Goal: Task Accomplishment & Management: Use online tool/utility

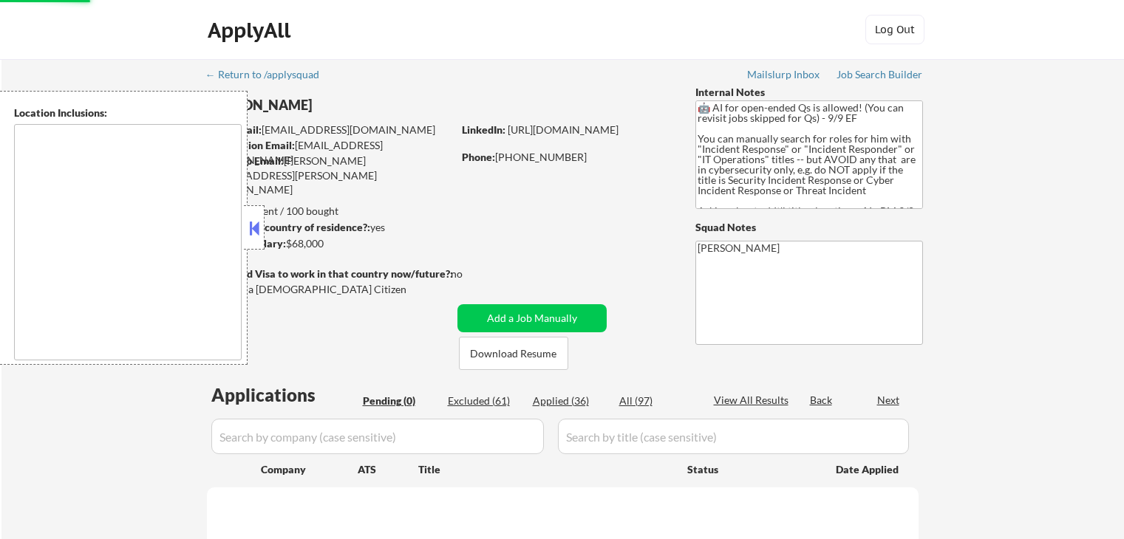
scroll to position [222, 0]
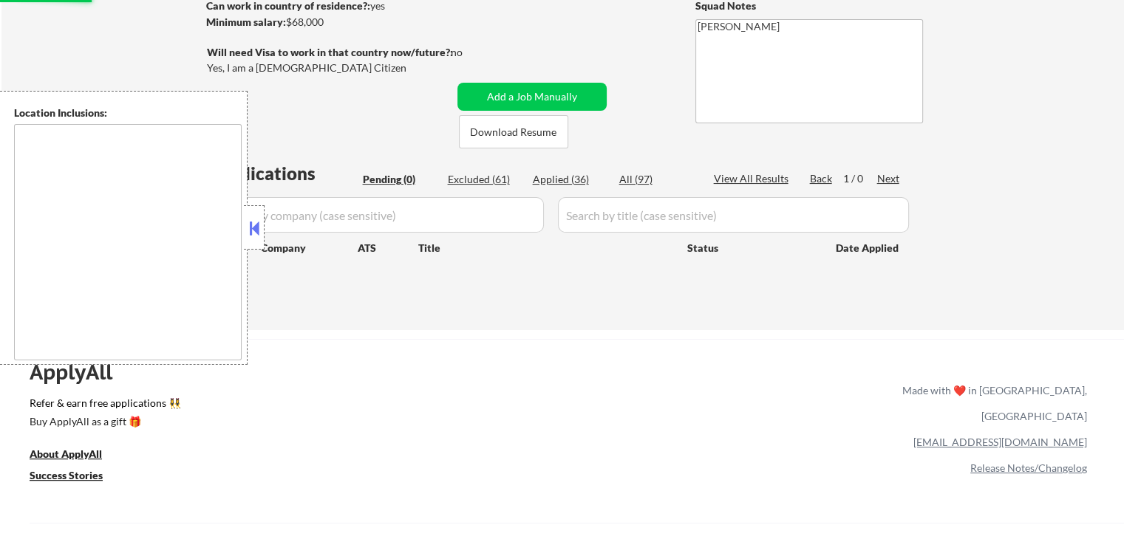
click at [255, 237] on button at bounding box center [254, 228] width 16 height 22
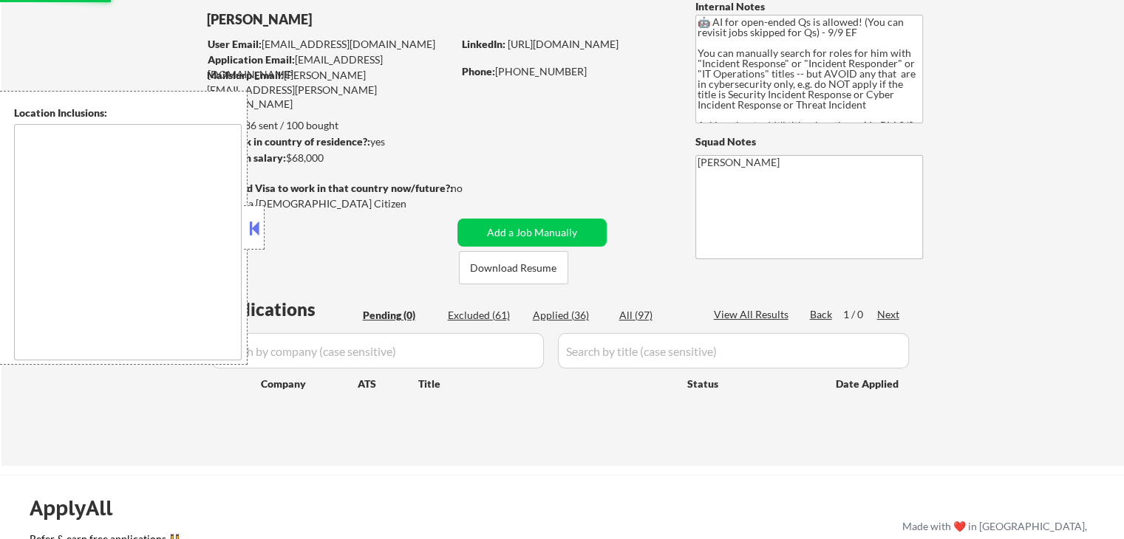
scroll to position [0, 0]
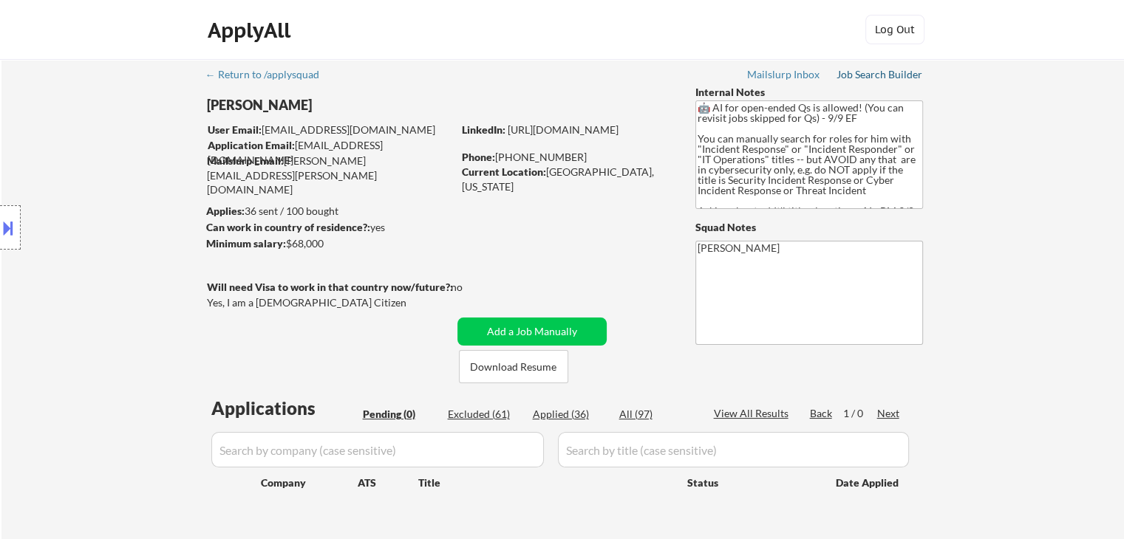
click at [869, 78] on div "Job Search Builder" at bounding box center [879, 74] width 86 height 10
drag, startPoint x: 575, startPoint y: 225, endPoint x: 455, endPoint y: 106, distance: 168.7
click at [455, 106] on div "← Return to /applysquad Mailslurp Inbox Job Search Builder [PERSON_NAME] User E…" at bounding box center [562, 306] width 737 height 494
drag, startPoint x: 588, startPoint y: 293, endPoint x: 534, endPoint y: 220, distance: 90.3
click at [587, 291] on div "← Return to /applysquad Mailslurp Inbox Job Search Builder [PERSON_NAME] User E…" at bounding box center [562, 306] width 737 height 494
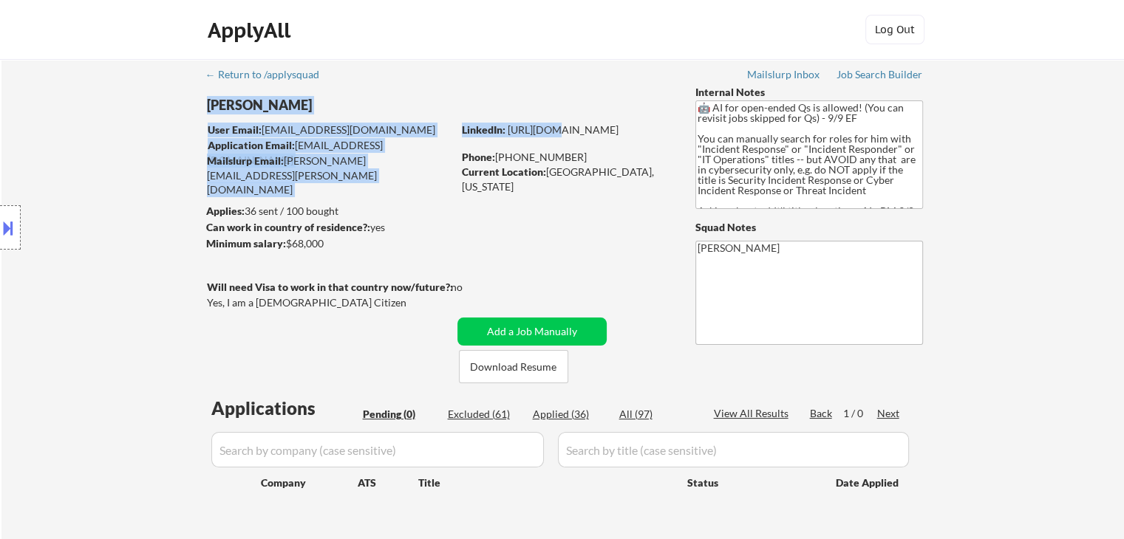
drag, startPoint x: 519, startPoint y: 196, endPoint x: 505, endPoint y: 149, distance: 48.6
click at [505, 149] on div "← Return to /applysquad Mailslurp Inbox Job Search Builder [PERSON_NAME] User E…" at bounding box center [562, 306] width 737 height 494
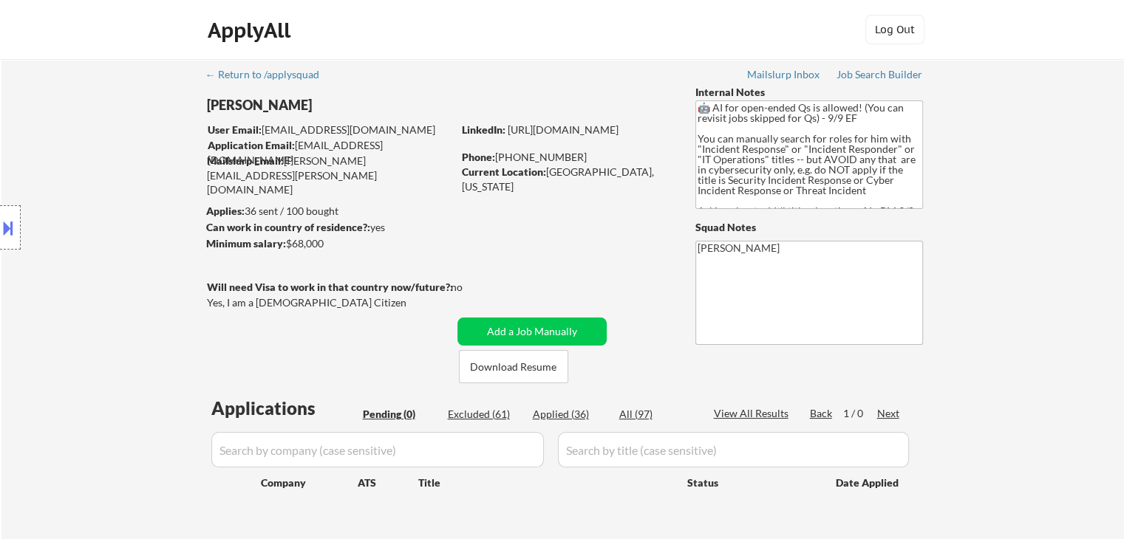
click at [604, 216] on div "← Return to /applysquad Mailslurp Inbox Job Search Builder [PERSON_NAME] User E…" at bounding box center [562, 306] width 737 height 494
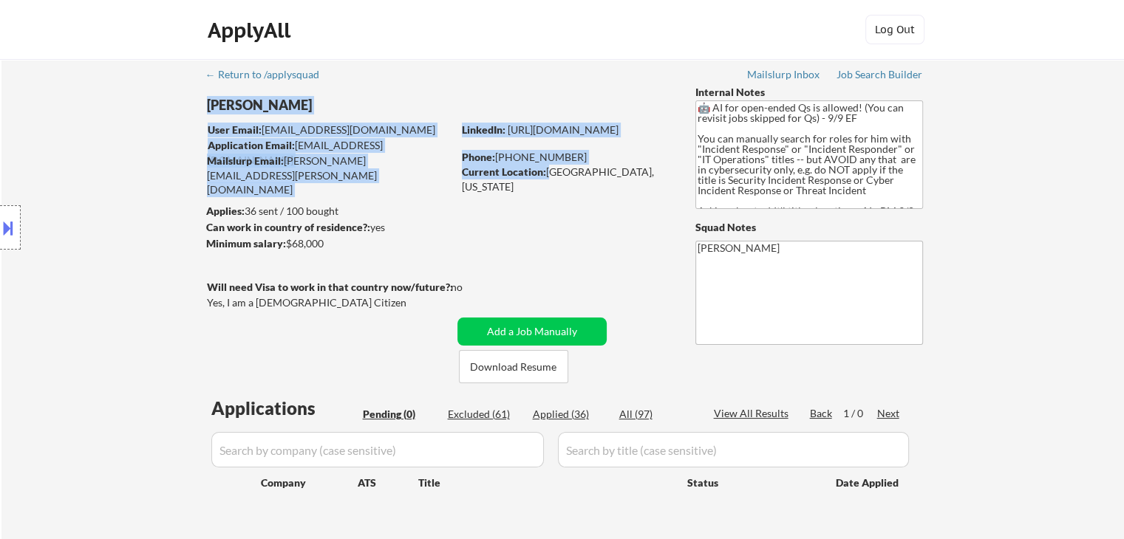
drag, startPoint x: 548, startPoint y: 168, endPoint x: 587, endPoint y: 204, distance: 52.8
click at [587, 204] on div "← Return to /applysquad Mailslurp Inbox Job Search Builder [PERSON_NAME] User E…" at bounding box center [562, 306] width 737 height 494
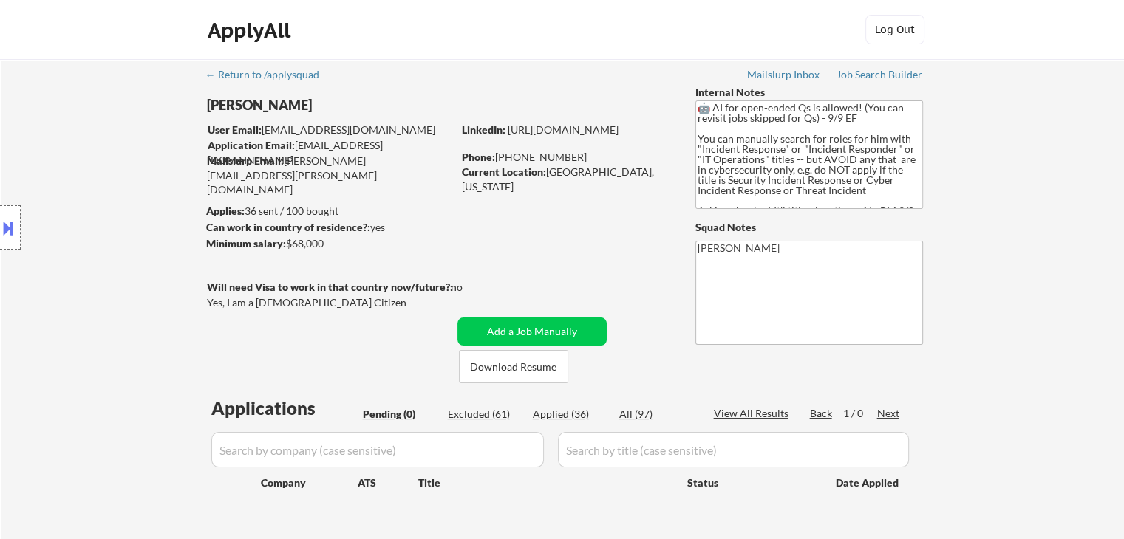
click at [624, 239] on div "← Return to /applysquad Mailslurp Inbox Job Search Builder [PERSON_NAME] User E…" at bounding box center [562, 306] width 737 height 494
click at [737, 149] on textarea "🤖 AI for open-ended Qs is allowed! (You can revisit jobs skipped for Qs) - 9/9 …" at bounding box center [809, 154] width 228 height 109
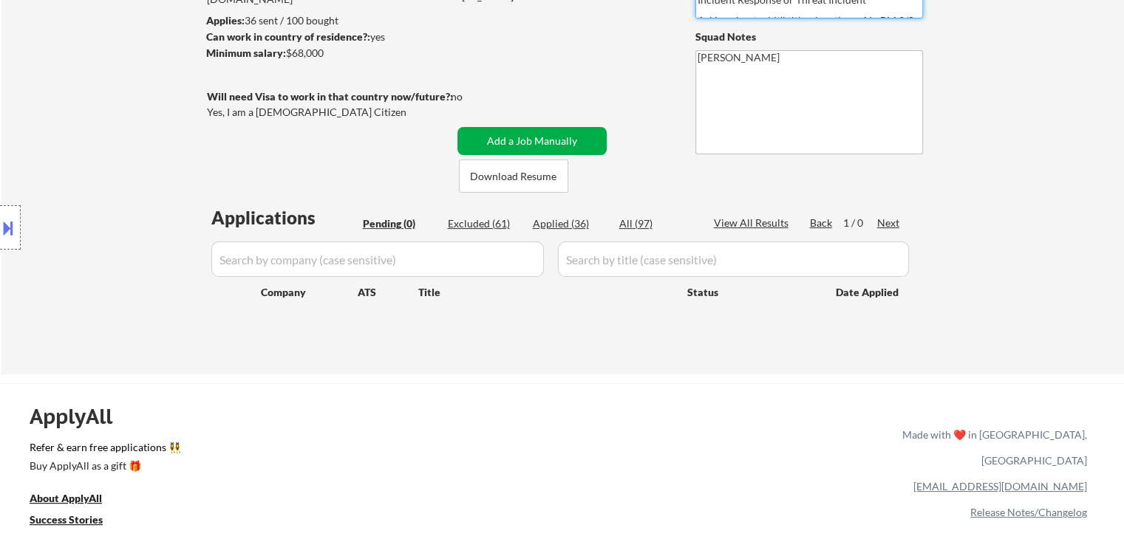
scroll to position [222, 0]
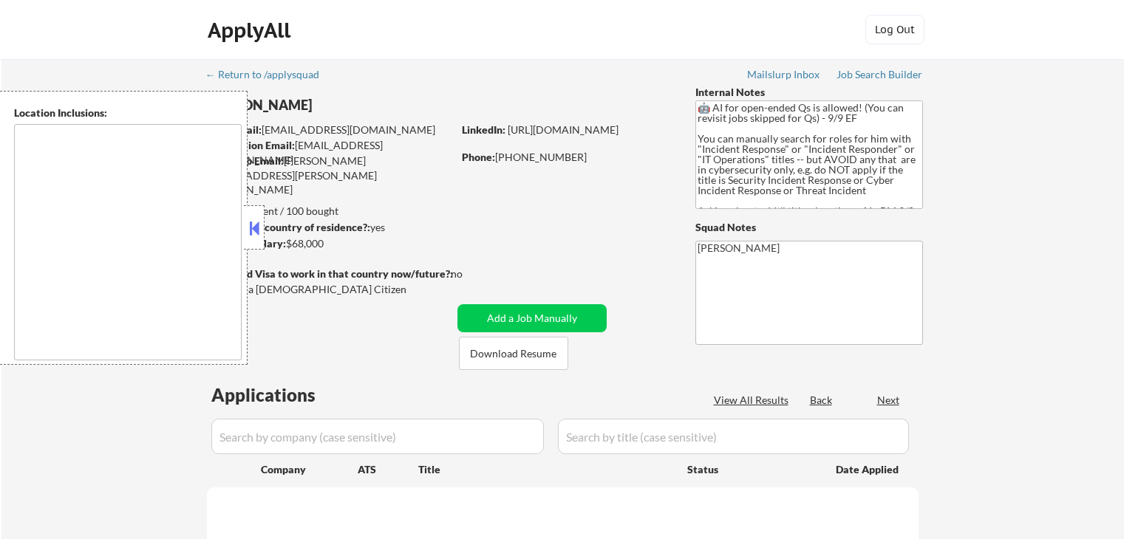
scroll to position [222, 0]
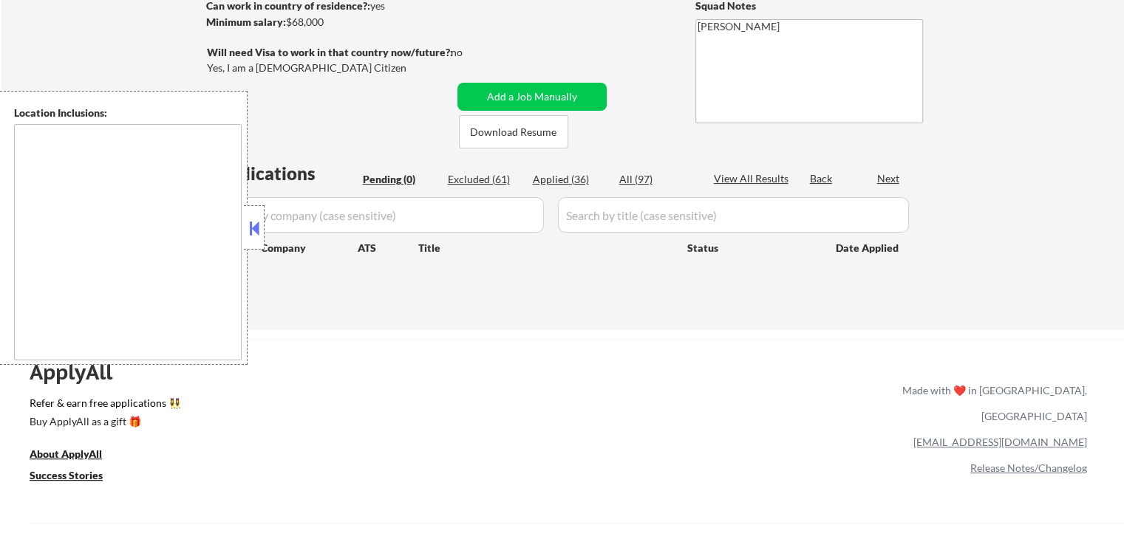
click at [258, 235] on button at bounding box center [254, 228] width 16 height 22
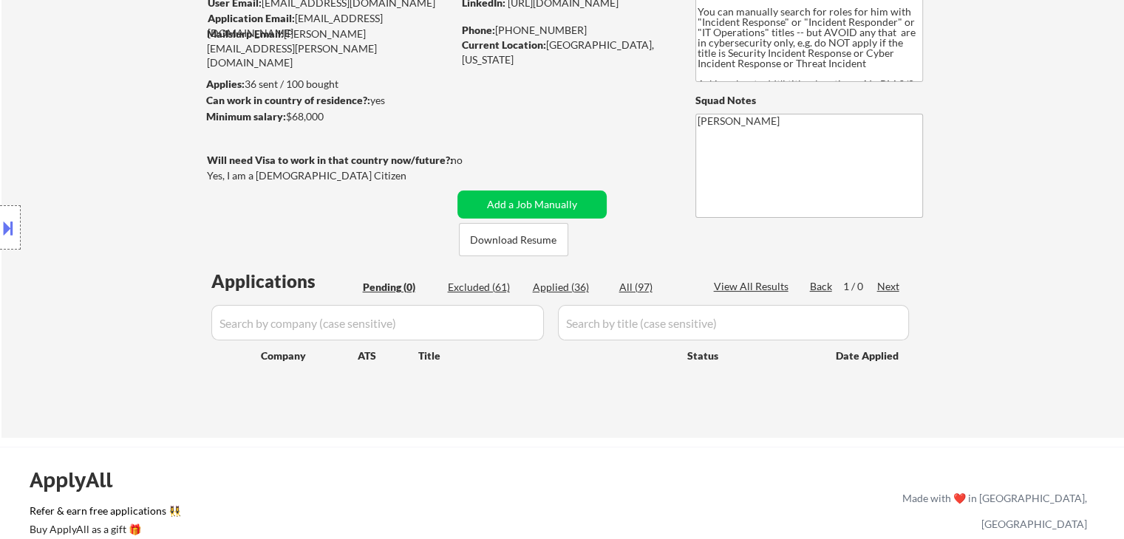
scroll to position [74, 0]
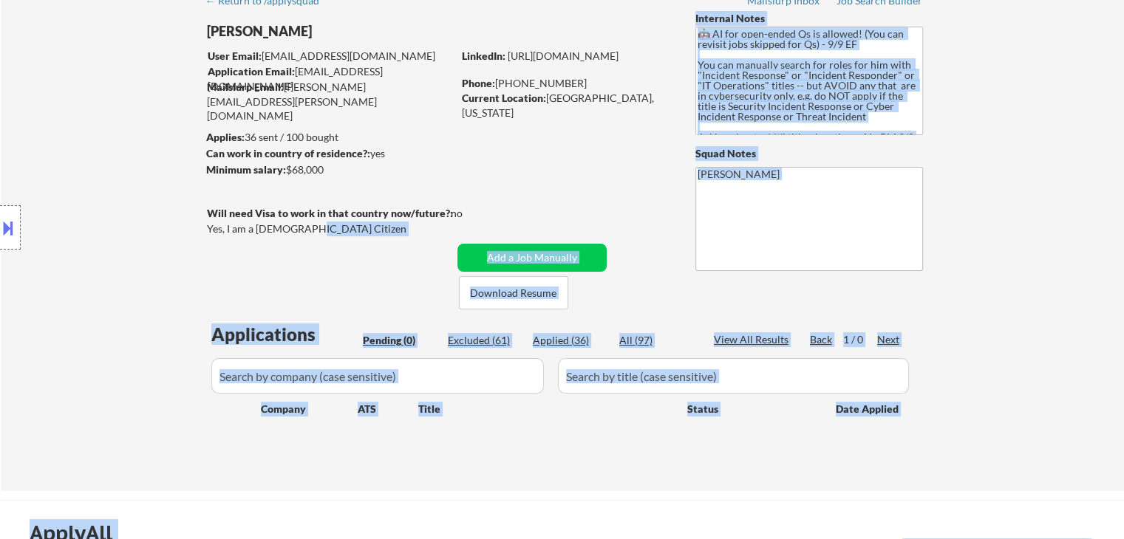
drag, startPoint x: 281, startPoint y: 231, endPoint x: 231, endPoint y: 230, distance: 49.5
click at [232, 231] on body "← Return to /applysquad Mailslurp Inbox Job Search Builder [PERSON_NAME] User E…" at bounding box center [562, 195] width 1124 height 539
click at [188, 240] on div "Location Inclusions:" at bounding box center [132, 228] width 264 height 274
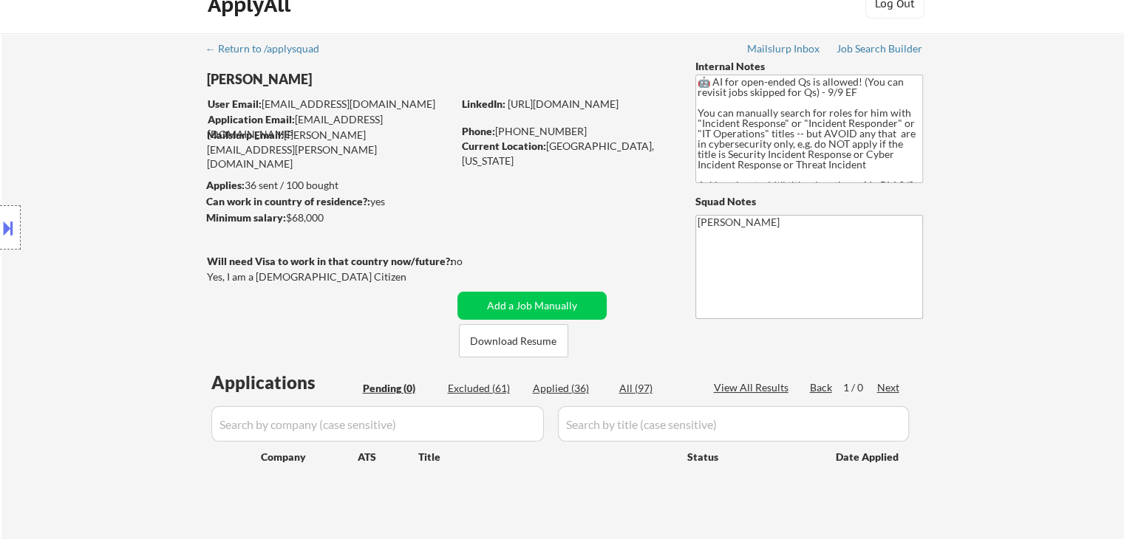
scroll to position [0, 0]
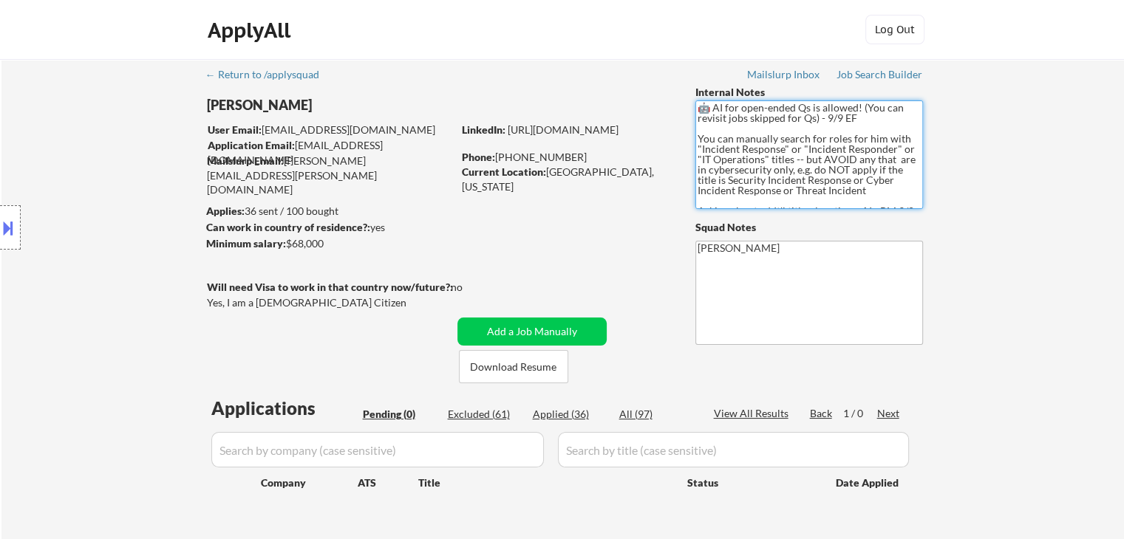
click at [770, 179] on textarea "🤖 AI for open-ended Qs is allowed! (You can revisit jobs skipped for Qs) - 9/9 …" at bounding box center [809, 154] width 228 height 109
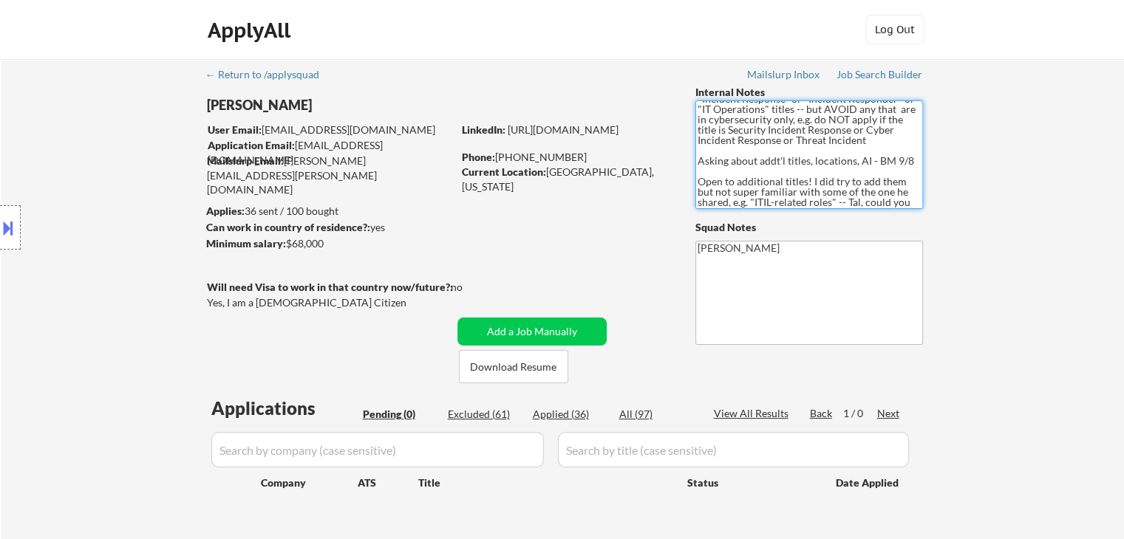
scroll to position [92, 0]
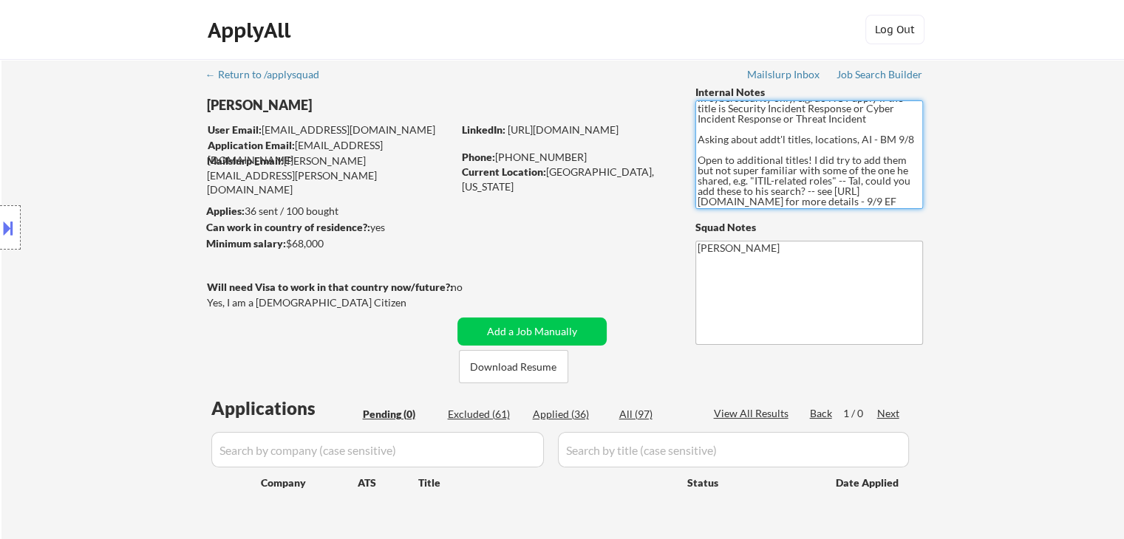
drag, startPoint x: 700, startPoint y: 149, endPoint x: 912, endPoint y: 200, distance: 218.3
click at [912, 200] on textarea "🤖 AI for open-ended Qs is allowed! (You can revisit jobs skipped for Qs) - 9/9 …" at bounding box center [809, 154] width 228 height 109
click at [1001, 208] on div "← Return to /applysquad Mailslurp Inbox Job Search Builder [PERSON_NAME] User E…" at bounding box center [562, 312] width 1122 height 506
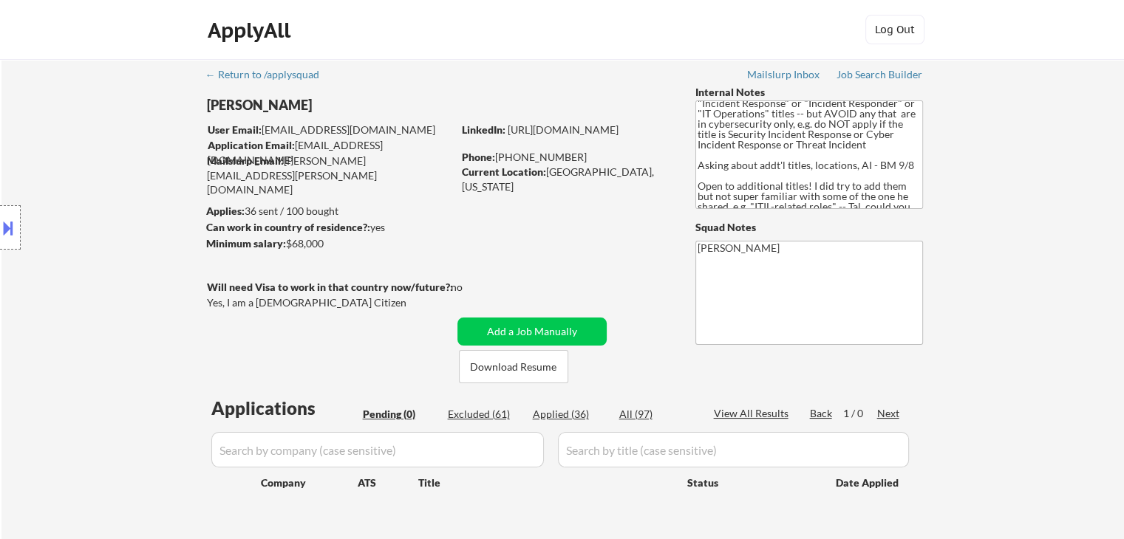
scroll to position [0, 0]
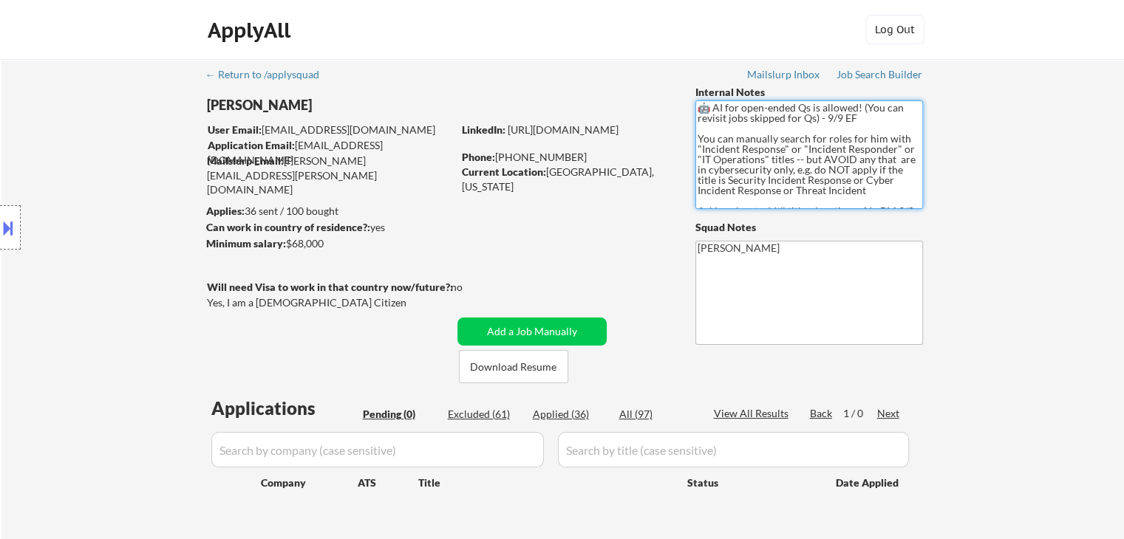
drag, startPoint x: 696, startPoint y: 141, endPoint x: 897, endPoint y: 197, distance: 208.5
click at [897, 197] on textarea "🤖 AI for open-ended Qs is allowed! (You can revisit jobs skipped for Qs) - 9/9 …" at bounding box center [809, 154] width 228 height 109
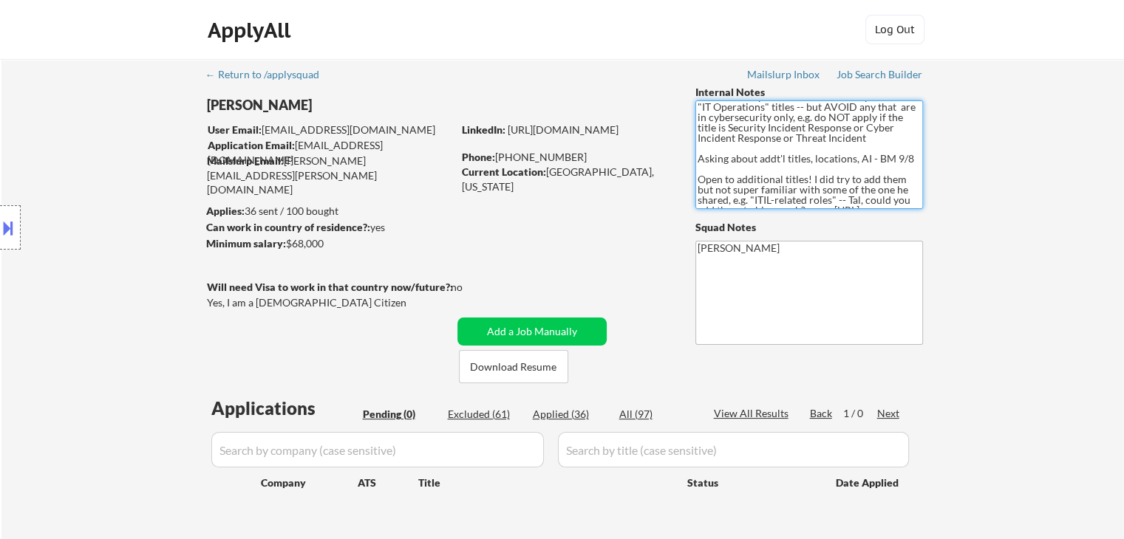
scroll to position [92, 0]
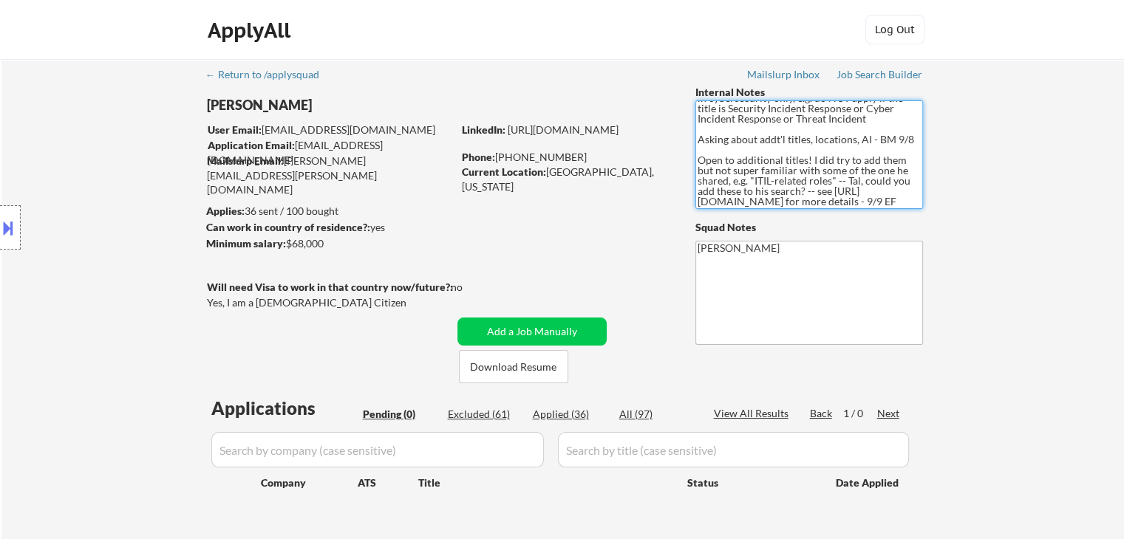
drag, startPoint x: 698, startPoint y: 149, endPoint x: 919, endPoint y: 211, distance: 229.5
click at [919, 211] on div "← Return to /applysquad Mailslurp Inbox Job Search Builder [PERSON_NAME] User E…" at bounding box center [562, 306] width 737 height 494
click at [807, 156] on textarea "🤖 AI for open-ended Qs is allowed! (You can revisit jobs skipped for Qs) - 9/9 …" at bounding box center [809, 154] width 228 height 109
drag, startPoint x: 811, startPoint y: 149, endPoint x: 617, endPoint y: 174, distance: 196.0
click at [617, 174] on div "[PERSON_NAME] User Email: [EMAIL_ADDRESS][DOMAIN_NAME] Application Email: [EMAI…" at bounding box center [562, 234] width 737 height 298
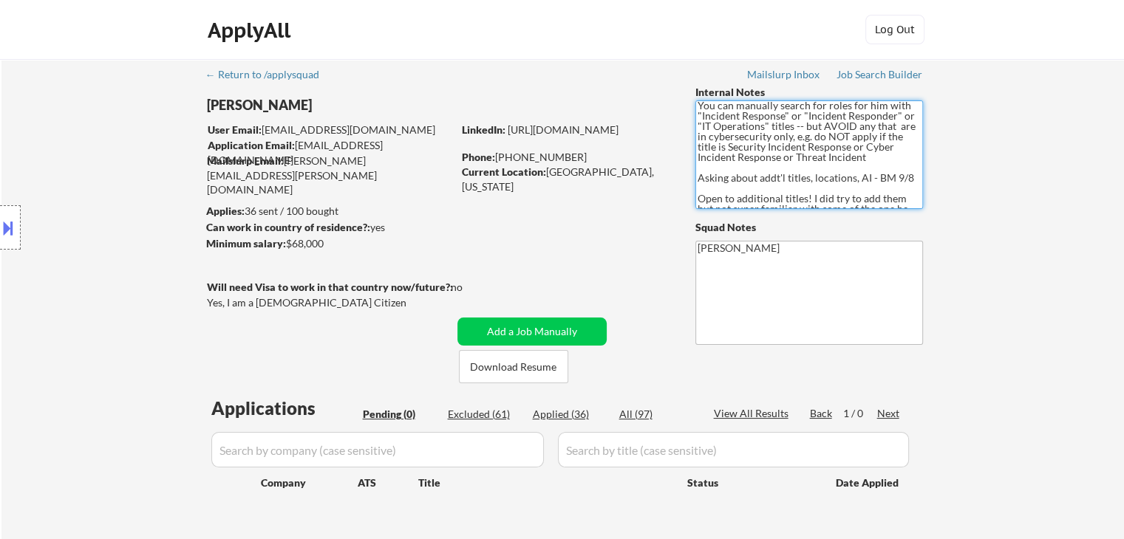
scroll to position [0, 0]
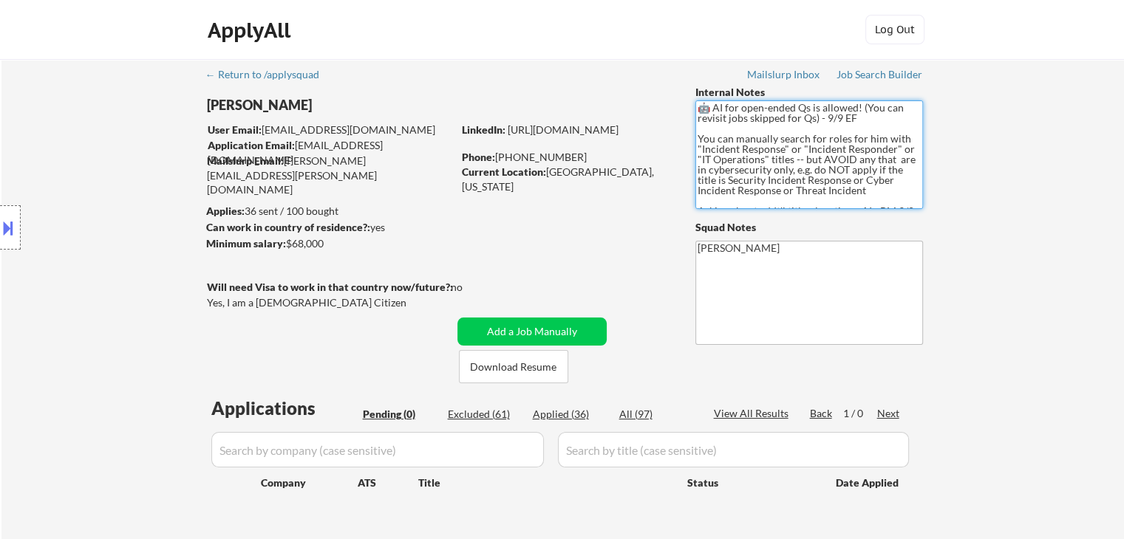
drag, startPoint x: 786, startPoint y: 135, endPoint x: 589, endPoint y: 104, distance: 199.7
click at [589, 104] on div "← Return to /applysquad Mailslurp Inbox Job Search Builder [PERSON_NAME] User E…" at bounding box center [562, 306] width 737 height 494
click at [703, 131] on textarea "🤖 AI for open-ended Qs is allowed! (You can revisit jobs skipped for Qs) - 9/9 …" at bounding box center [809, 154] width 228 height 109
drag, startPoint x: 714, startPoint y: 146, endPoint x: 818, endPoint y: 184, distance: 110.8
click at [818, 184] on textarea "🤖 AI for open-ended Qs is allowed! (You can revisit jobs skipped for Qs) - 9/9 …" at bounding box center [809, 154] width 228 height 109
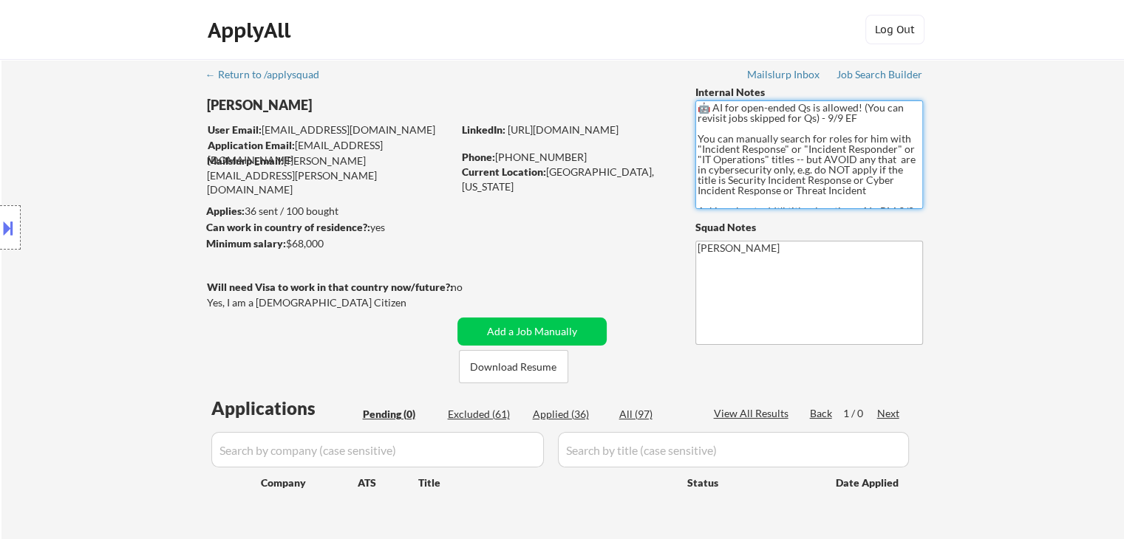
click at [864, 199] on textarea "🤖 AI for open-ended Qs is allowed! (You can revisit jobs skipped for Qs) - 9/9 …" at bounding box center [809, 154] width 228 height 109
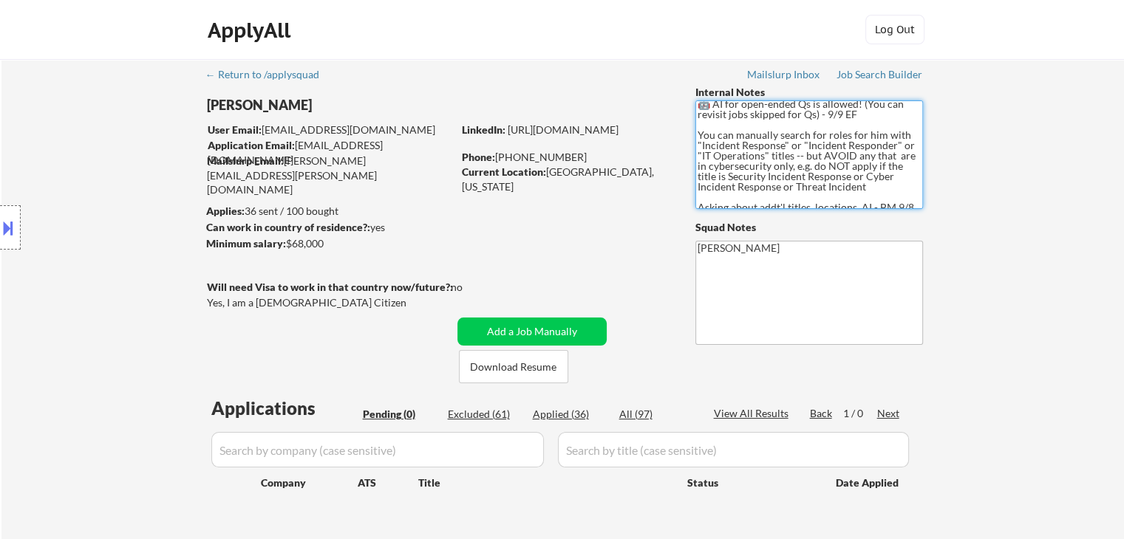
drag, startPoint x: 864, startPoint y: 199, endPoint x: 696, endPoint y: 129, distance: 182.5
click at [696, 129] on textarea "🤖 AI for open-ended Qs is allowed! (You can revisit jobs skipped for Qs) - 9/9 …" at bounding box center [809, 154] width 228 height 109
click at [715, 138] on textarea "🤖 AI for open-ended Qs is allowed! (You can revisit jobs skipped for Qs) - 9/9 …" at bounding box center [809, 154] width 228 height 109
click at [714, 136] on textarea "🤖 AI for open-ended Qs is allowed! (You can revisit jobs skipped for Qs) - 9/9 …" at bounding box center [809, 154] width 228 height 109
drag, startPoint x: 694, startPoint y: 134, endPoint x: 836, endPoint y: 196, distance: 154.8
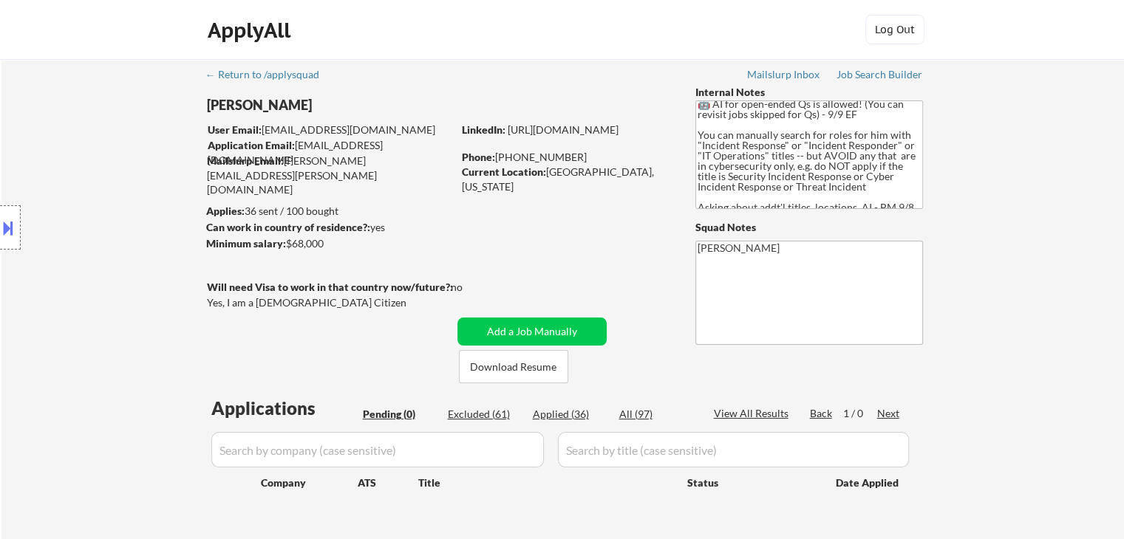
click at [836, 196] on div "← Return to /applysquad Mailslurp Inbox Job Search Builder [PERSON_NAME] User E…" at bounding box center [562, 306] width 737 height 494
drag, startPoint x: 866, startPoint y: 190, endPoint x: 686, endPoint y: 134, distance: 188.6
click at [686, 134] on div "← Return to /applysquad Mailslurp Inbox Job Search Builder [PERSON_NAME] User E…" at bounding box center [562, 306] width 737 height 494
click at [969, 130] on div "← Return to /applysquad Mailslurp Inbox Job Search Builder [PERSON_NAME] User E…" at bounding box center [562, 312] width 1122 height 506
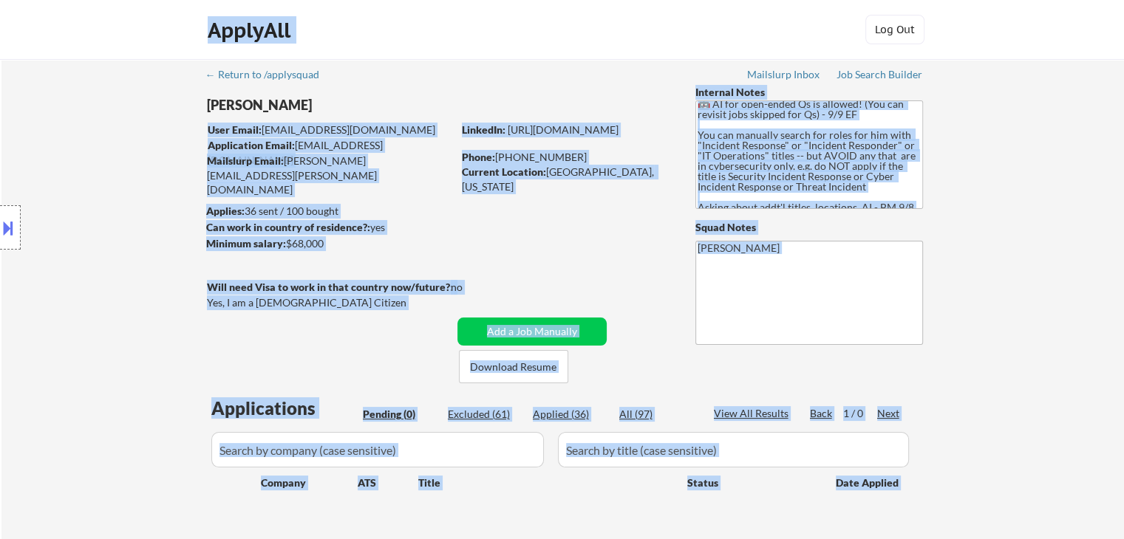
drag, startPoint x: 210, startPoint y: 102, endPoint x: 109, endPoint y: 106, distance: 100.6
click at [109, 106] on body "← Return to /applysquad Mailslurp Inbox Job Search Builder [PERSON_NAME] User E…" at bounding box center [562, 269] width 1124 height 539
click at [151, 196] on div "Location Inclusions:" at bounding box center [132, 228] width 264 height 274
click at [389, 210] on div "Applies: 36 sent / 100 bought" at bounding box center [329, 211] width 246 height 15
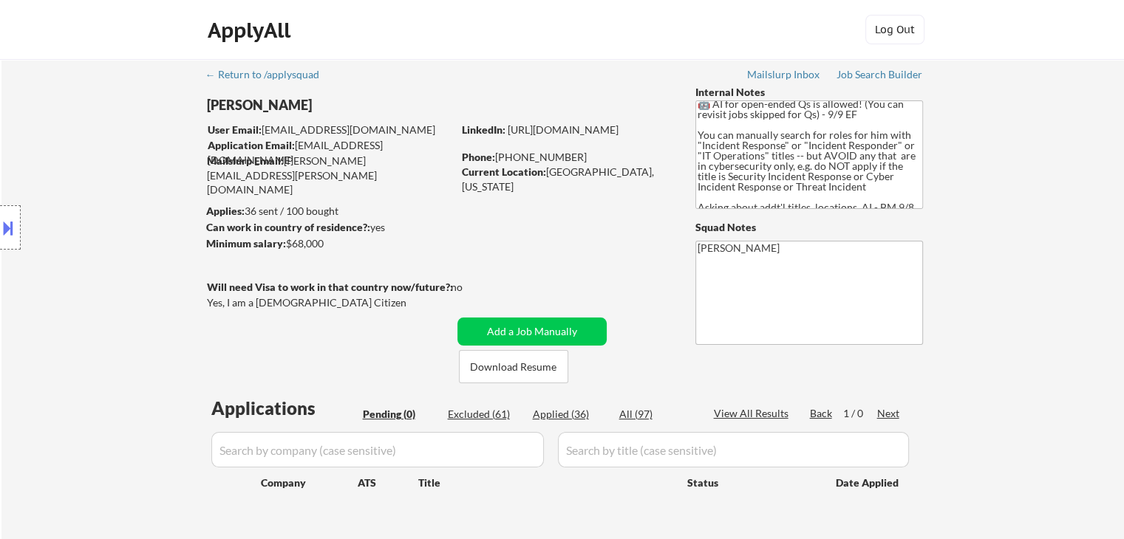
click at [337, 209] on div "Applies: 36 sent / 100 bought" at bounding box center [329, 211] width 246 height 15
drag, startPoint x: 329, startPoint y: 237, endPoint x: 306, endPoint y: 245, distance: 24.3
click at [265, 240] on div "Minimum salary: $68,000" at bounding box center [329, 243] width 246 height 15
click at [465, 253] on div "← Return to /applysquad Mailslurp Inbox Job Search Builder [PERSON_NAME] User E…" at bounding box center [562, 306] width 737 height 494
click at [204, 305] on div "Location Inclusions:" at bounding box center [132, 228] width 264 height 274
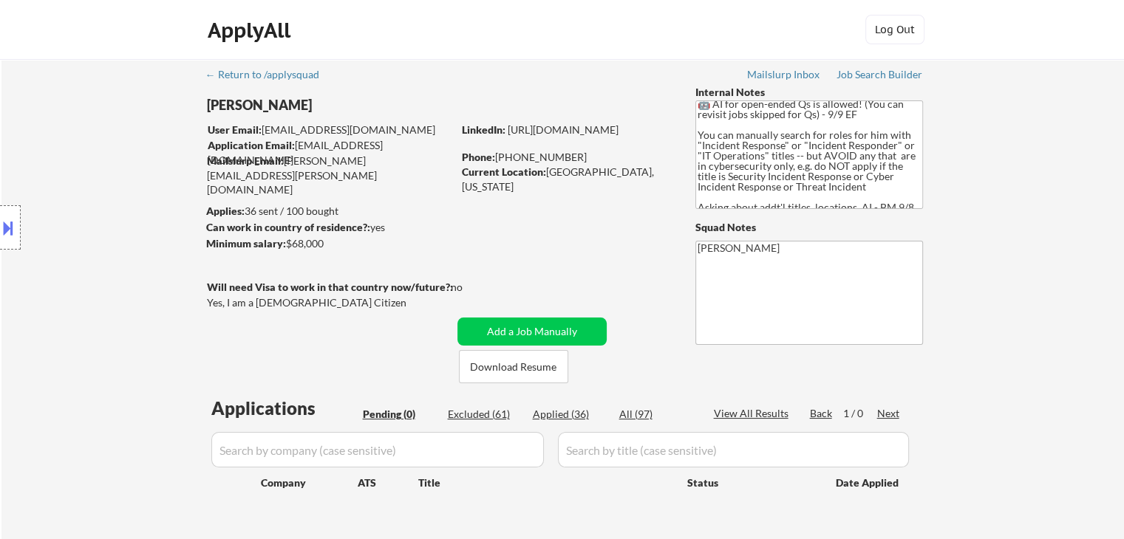
click at [420, 230] on div "Can work in country of residence?: yes" at bounding box center [327, 227] width 242 height 15
click at [1006, 284] on div "← Return to /applysquad Mailslurp Inbox Job Search Builder [PERSON_NAME] User E…" at bounding box center [562, 312] width 1122 height 506
click at [415, 240] on div "Minimum salary: $68,000" at bounding box center [329, 243] width 246 height 15
click at [998, 222] on div "← Return to /applysquad Mailslurp Inbox Job Search Builder [PERSON_NAME] User E…" at bounding box center [562, 312] width 1122 height 506
click at [353, 243] on div "Minimum salary: $68,000" at bounding box center [329, 243] width 246 height 15
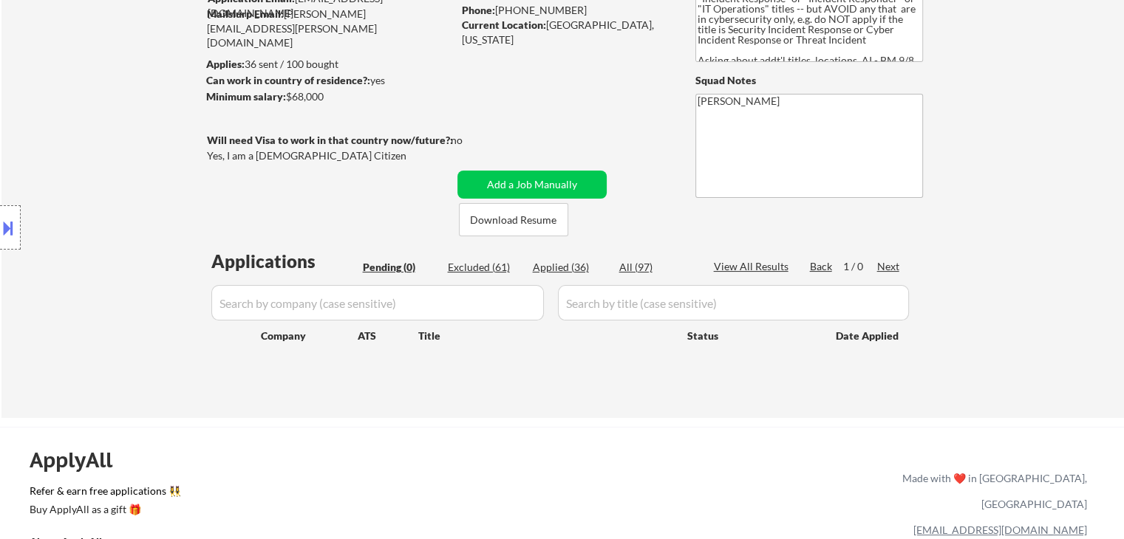
scroll to position [148, 0]
click at [247, 216] on div "Location Inclusions:" at bounding box center [132, 228] width 264 height 274
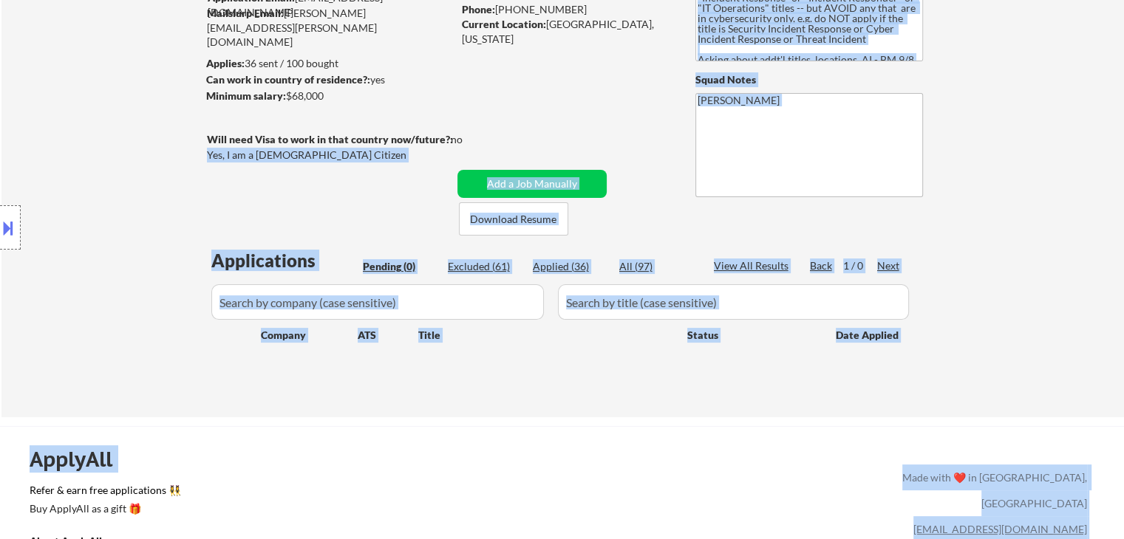
drag, startPoint x: 310, startPoint y: 164, endPoint x: 221, endPoint y: 165, distance: 89.4
click at [221, 165] on body "← Return to /applysquad Mailslurp Inbox Job Search Builder [PERSON_NAME] User E…" at bounding box center [562, 121] width 1124 height 539
click at [201, 177] on div "Location Inclusions:" at bounding box center [132, 228] width 264 height 274
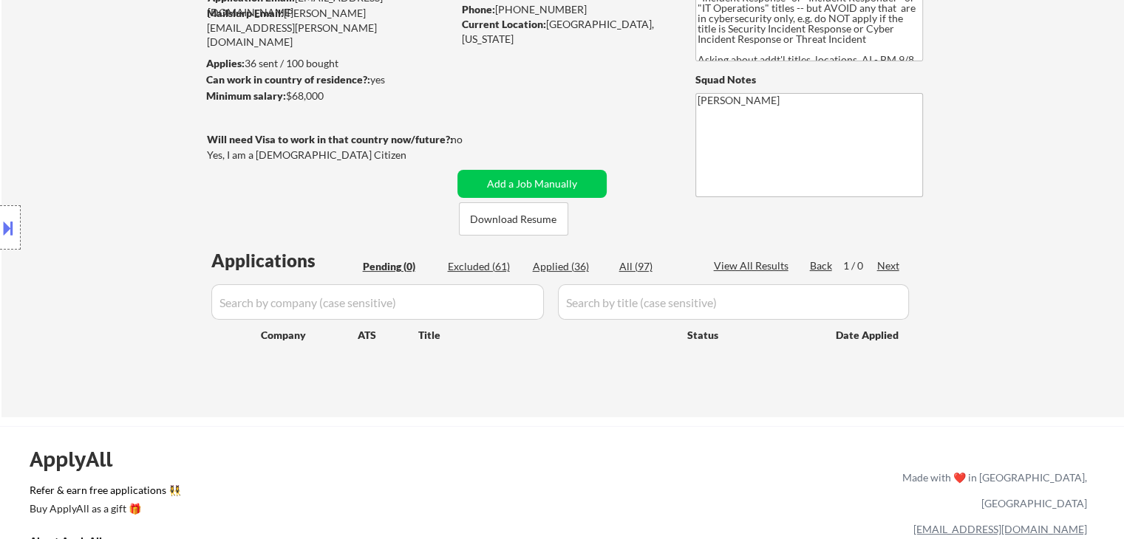
click at [428, 92] on div "Minimum salary: $68,000" at bounding box center [329, 96] width 246 height 15
click at [384, 166] on div "← Return to /applysquad Mailslurp Inbox Job Search Builder [PERSON_NAME] User E…" at bounding box center [562, 158] width 737 height 494
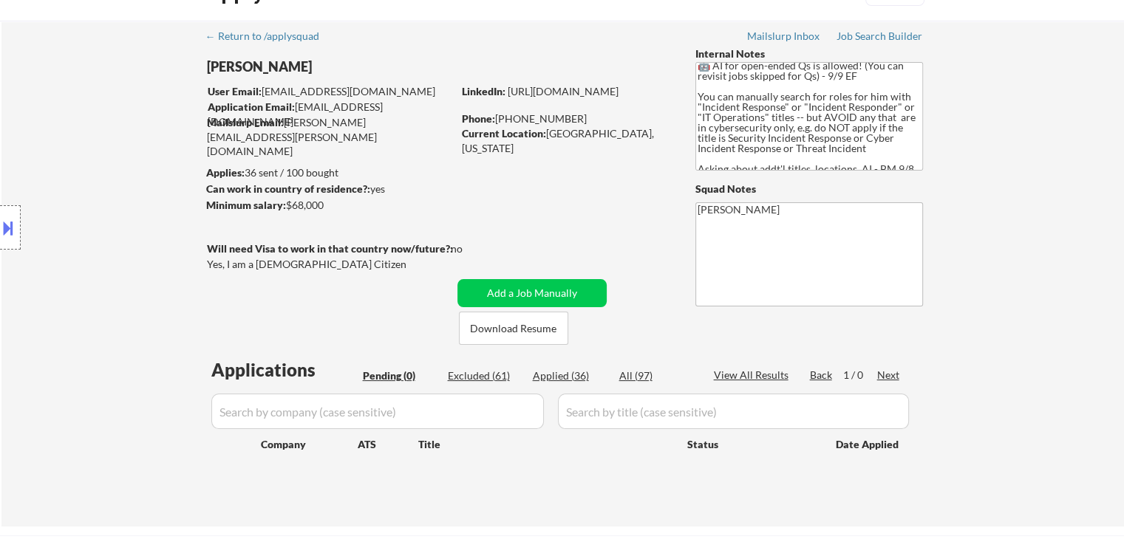
scroll to position [0, 0]
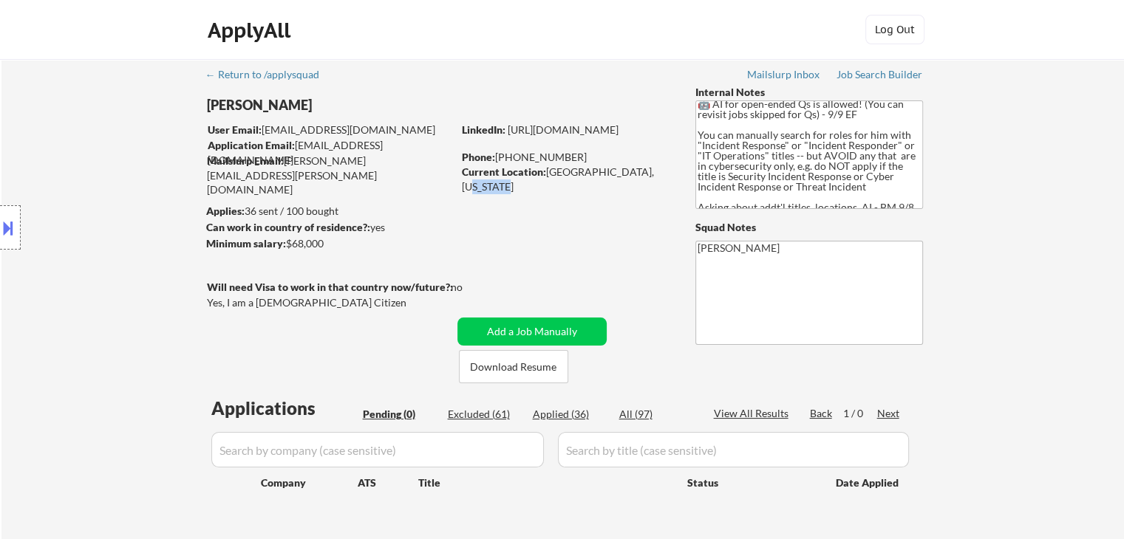
drag, startPoint x: 641, startPoint y: 169, endPoint x: 524, endPoint y: 191, distance: 118.8
click at [524, 191] on div "Current Location: [GEOGRAPHIC_DATA], [US_STATE]" at bounding box center [566, 179] width 209 height 29
click at [514, 197] on div "← Return to /applysquad Mailslurp Inbox Job Search Builder [PERSON_NAME] User E…" at bounding box center [562, 306] width 737 height 494
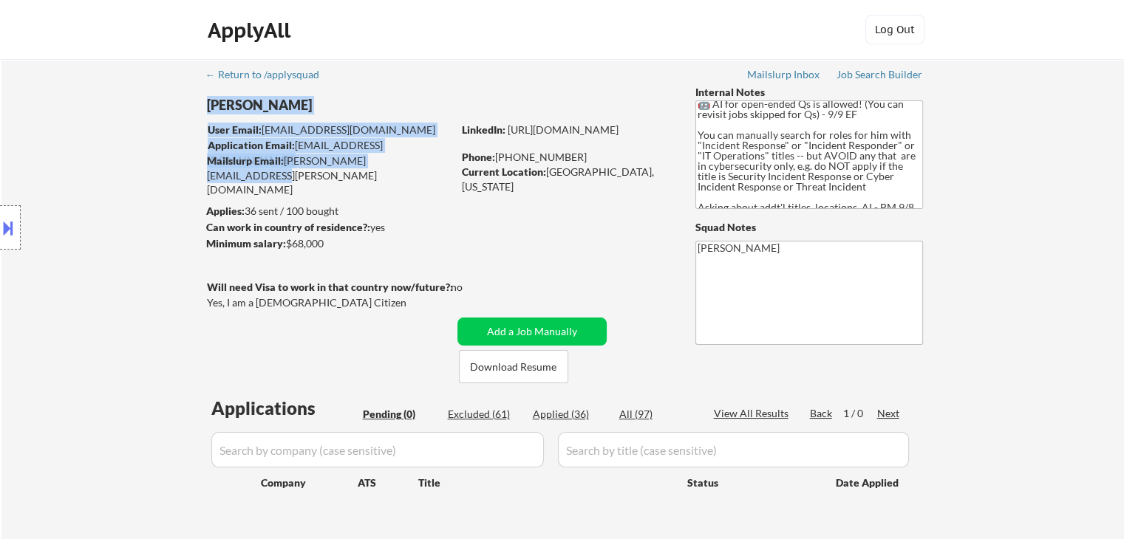
drag, startPoint x: 352, startPoint y: 163, endPoint x: 303, endPoint y: 171, distance: 49.3
click at [303, 171] on div "← Return to /applysquad Mailslurp Inbox Job Search Builder [PERSON_NAME] User E…" at bounding box center [562, 306] width 737 height 494
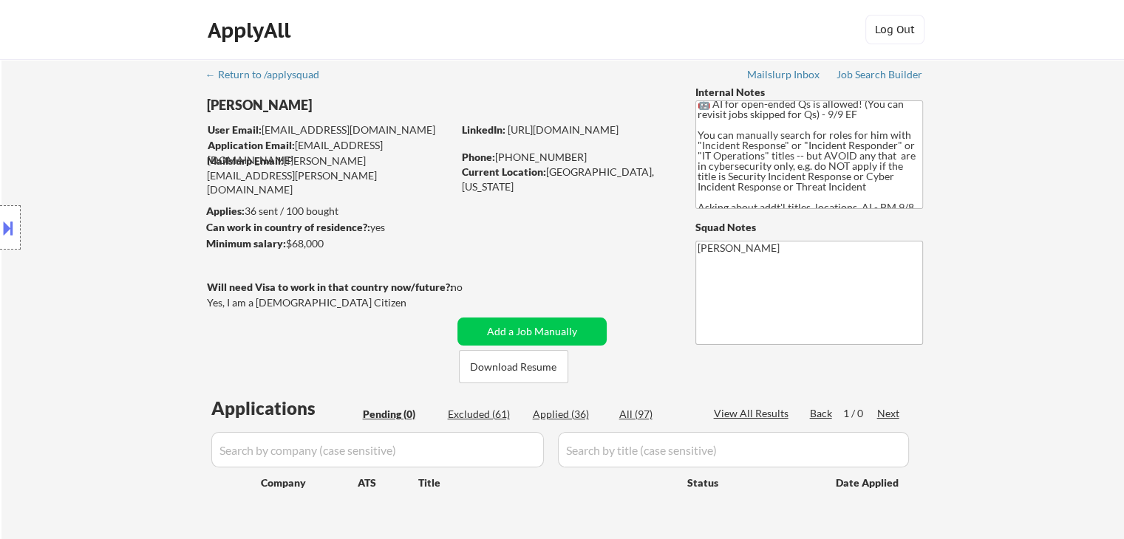
click at [83, 168] on div "Location Inclusions:" at bounding box center [132, 228] width 264 height 274
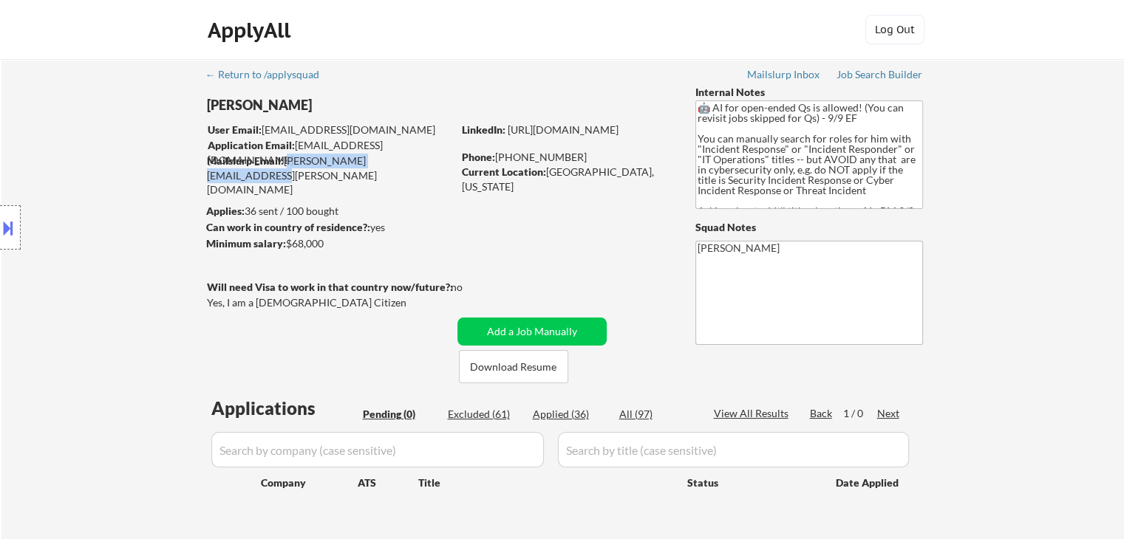
drag, startPoint x: 399, startPoint y: 163, endPoint x: 284, endPoint y: 162, distance: 115.3
click at [284, 162] on div "Mailslurp Email: [PERSON_NAME][EMAIL_ADDRESS][PERSON_NAME][DOMAIN_NAME]" at bounding box center [329, 176] width 245 height 44
click at [525, 178] on div "Current Location: [GEOGRAPHIC_DATA], [US_STATE]" at bounding box center [566, 179] width 209 height 29
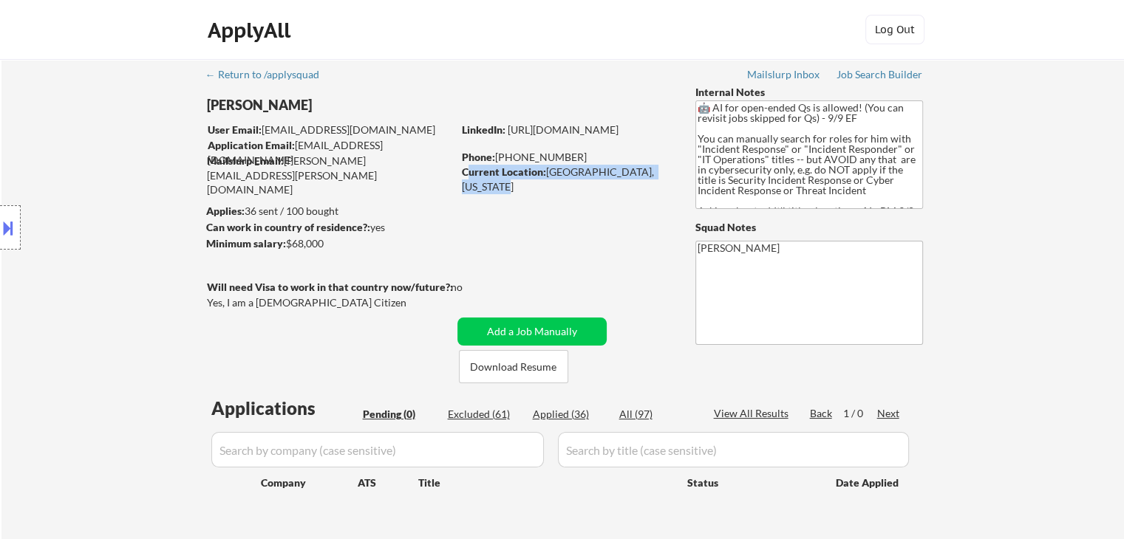
drag, startPoint x: 500, startPoint y: 181, endPoint x: 468, endPoint y: 169, distance: 33.9
click at [468, 169] on div "Current Location: [GEOGRAPHIC_DATA], [US_STATE]" at bounding box center [566, 179] width 209 height 29
click at [443, 168] on div "Mailslurp Email: [PERSON_NAME][EMAIL_ADDRESS][PERSON_NAME][DOMAIN_NAME]" at bounding box center [329, 176] width 245 height 44
click at [838, 166] on textarea "🤖 AI for open-ended Qs is allowed! (You can revisit jobs skipped for Qs) - 9/9 …" at bounding box center [809, 154] width 228 height 109
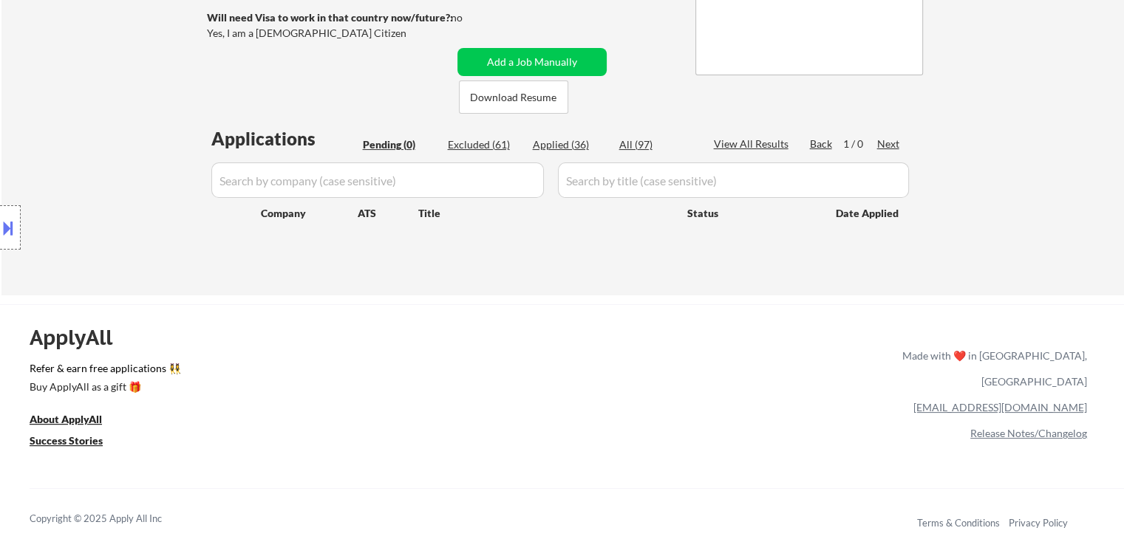
scroll to position [296, 0]
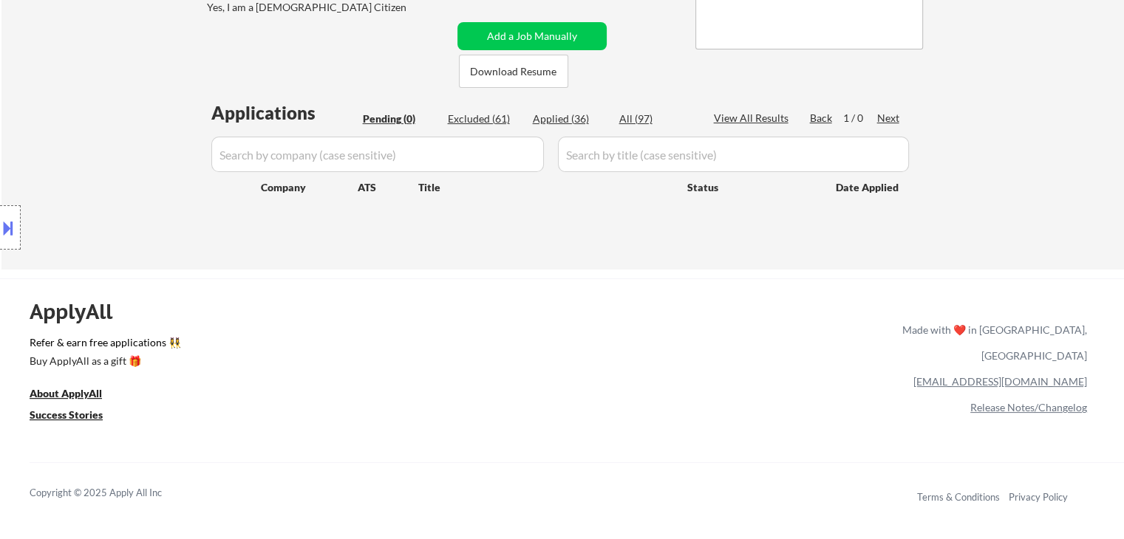
drag, startPoint x: 230, startPoint y: 191, endPoint x: 1132, endPoint y: 231, distance: 903.0
click at [1027, 241] on div "← Return to /applysquad Mailslurp Inbox Job Search Builder [PERSON_NAME] User E…" at bounding box center [562, 17] width 1122 height 506
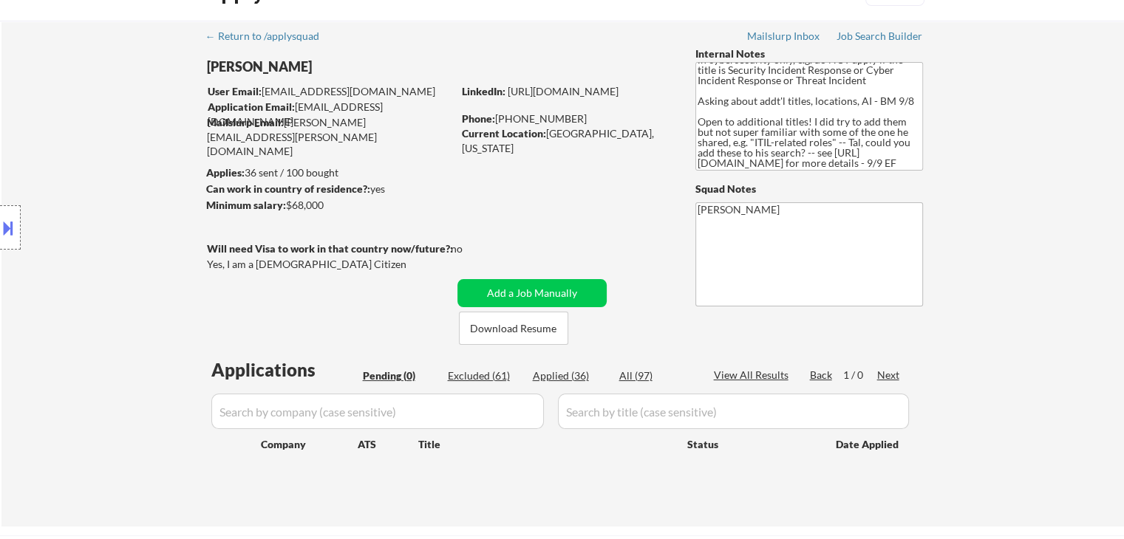
scroll to position [0, 0]
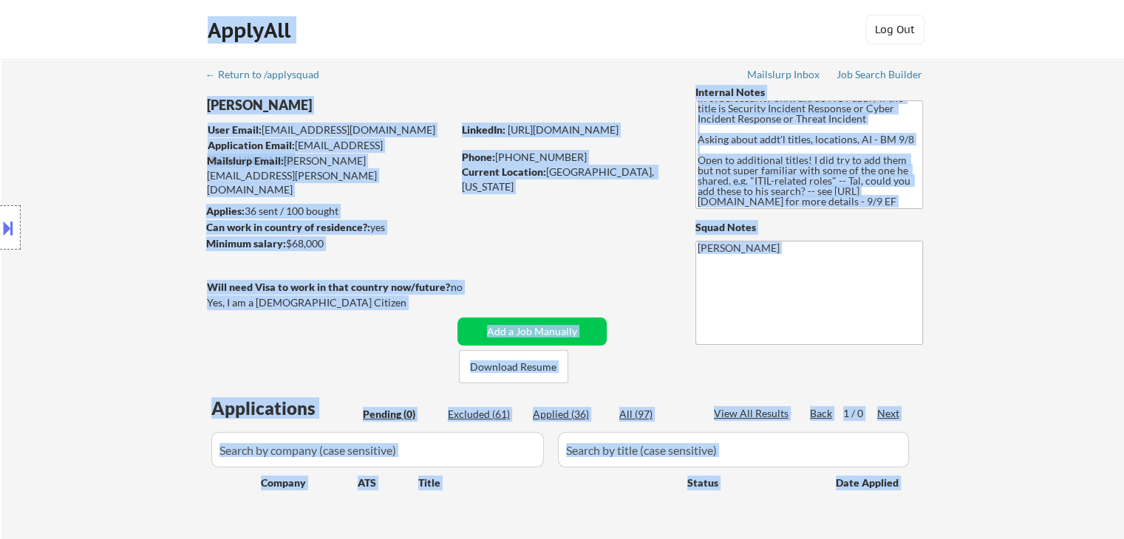
drag, startPoint x: 514, startPoint y: 205, endPoint x: 151, endPoint y: 130, distance: 371.1
click at [151, 130] on body "← Return to /applysquad Mailslurp Inbox Job Search Builder [PERSON_NAME] User E…" at bounding box center [562, 269] width 1124 height 539
click at [151, 146] on div "Location Inclusions:" at bounding box center [132, 228] width 264 height 274
drag, startPoint x: 566, startPoint y: 162, endPoint x: 477, endPoint y: 123, distance: 96.6
click at [477, 123] on div "LinkedIn: [URL][DOMAIN_NAME] Phone: [PHONE_NUMBER] Current Location: [GEOGRAPHI…" at bounding box center [567, 158] width 211 height 71
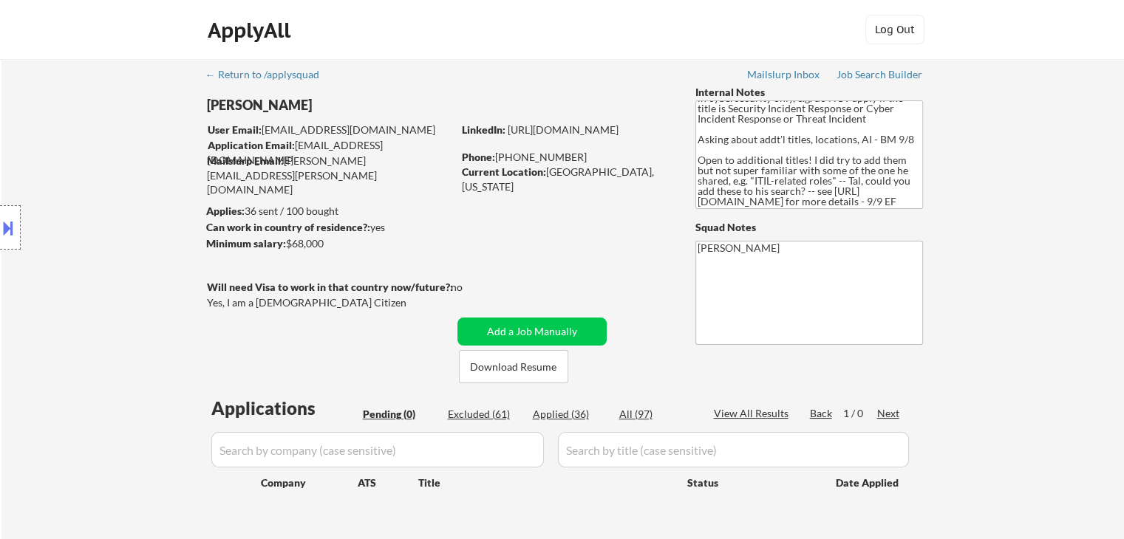
click at [547, 100] on div "← Return to /applysquad Mailslurp Inbox Job Search Builder [PERSON_NAME] User E…" at bounding box center [562, 306] width 737 height 494
click at [118, 205] on div "Location Inclusions:" at bounding box center [132, 228] width 264 height 274
click at [114, 175] on div "Location Inclusions:" at bounding box center [132, 228] width 264 height 274
click at [42, 165] on div "Location Inclusions:" at bounding box center [132, 228] width 264 height 274
drag, startPoint x: 310, startPoint y: 160, endPoint x: 219, endPoint y: 178, distance: 93.5
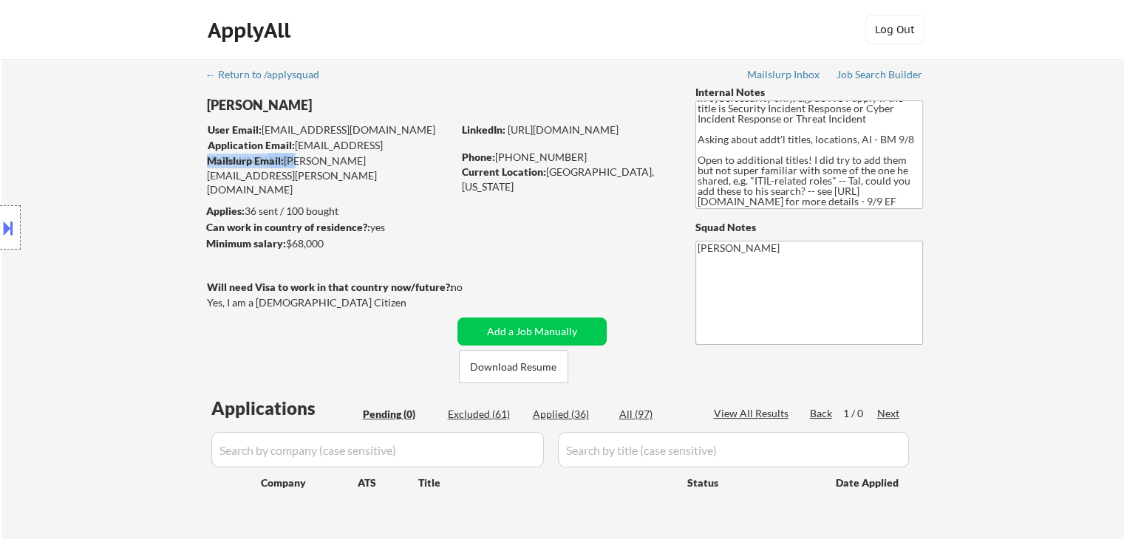
click at [286, 160] on div "User Email: [EMAIL_ADDRESS][DOMAIN_NAME] Application Email: [EMAIL_ADDRESS][DOM…" at bounding box center [329, 146] width 245 height 47
click at [127, 188] on div "Location Inclusions:" at bounding box center [132, 228] width 264 height 274
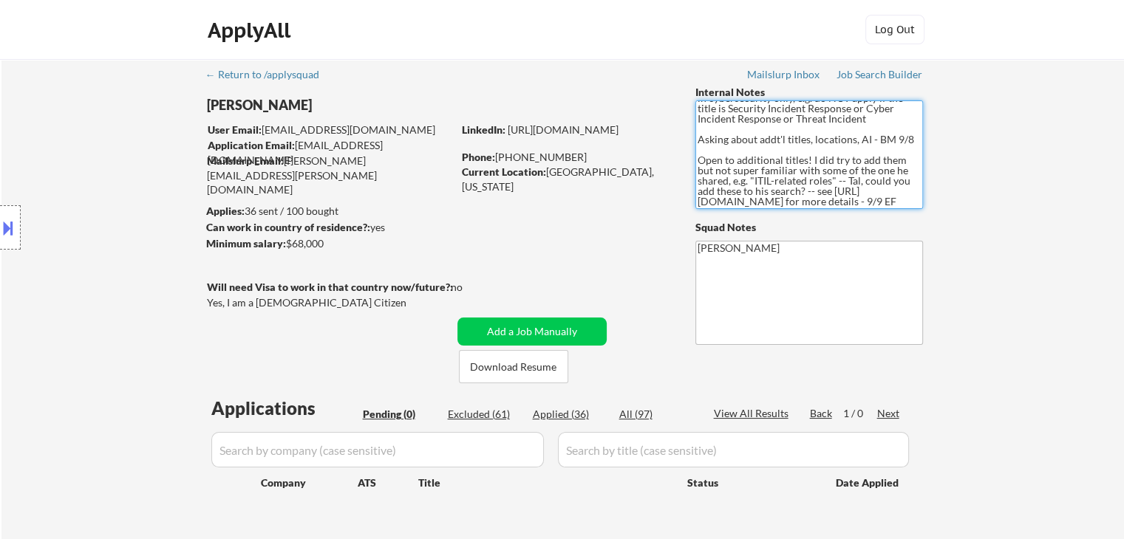
drag, startPoint x: 697, startPoint y: 149, endPoint x: 907, endPoint y: 222, distance: 222.5
click at [907, 222] on div "Internal Notes 🤖 AI for open-ended Qs is allowed! (You can revisit jobs skipped…" at bounding box center [809, 215] width 228 height 260
click at [983, 211] on div "← Return to /applysquad Mailslurp Inbox Job Search Builder [PERSON_NAME] User E…" at bounding box center [562, 312] width 1122 height 506
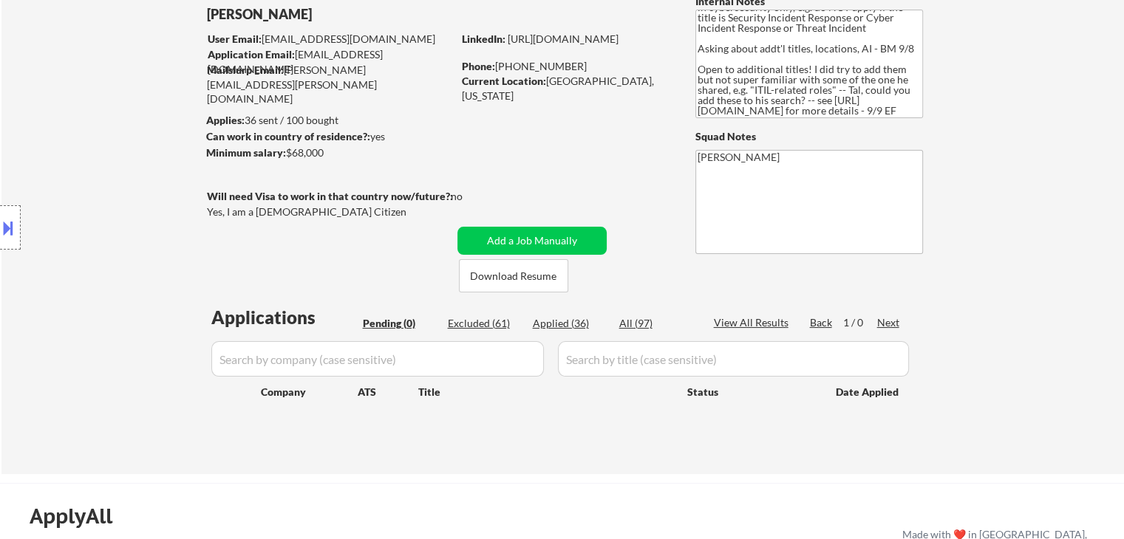
scroll to position [148, 0]
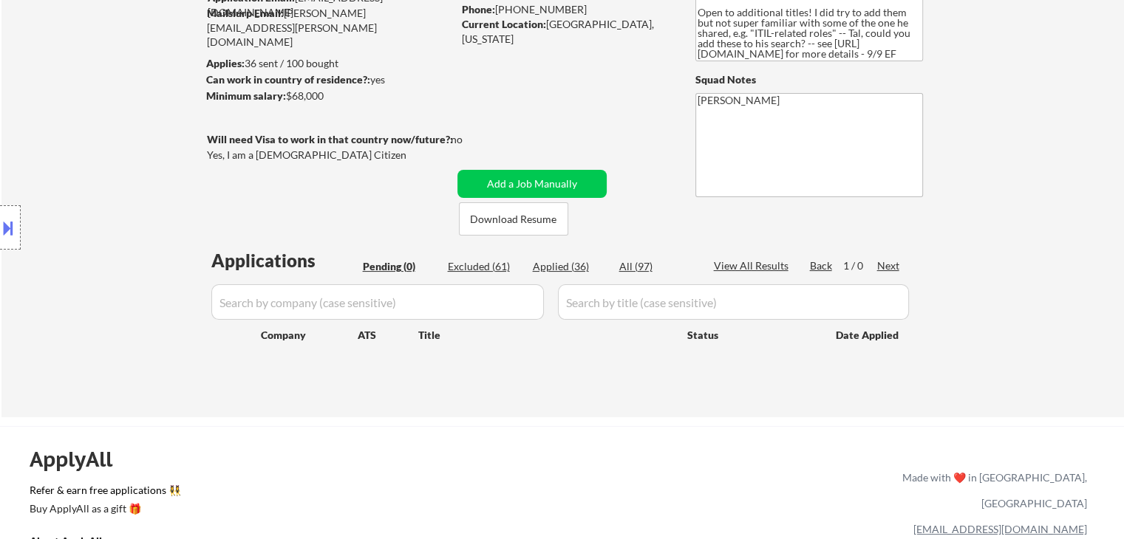
click at [396, 125] on div "← Return to /applysquad Mailslurp Inbox Job Search Builder [PERSON_NAME] User E…" at bounding box center [562, 158] width 737 height 494
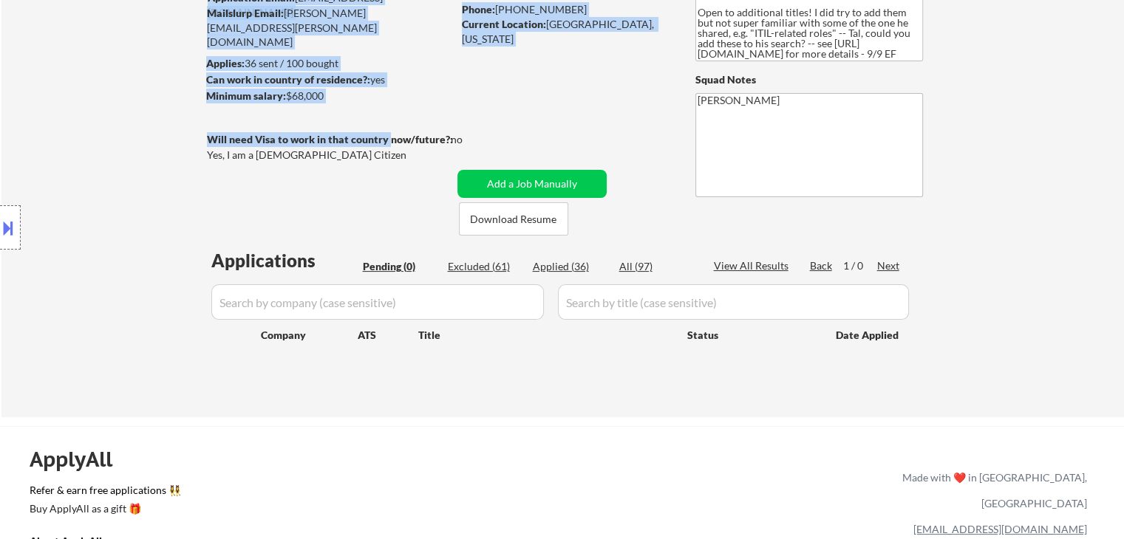
drag, startPoint x: 399, startPoint y: 140, endPoint x: 577, endPoint y: 140, distance: 178.1
click at [577, 140] on div "← Return to /applysquad Mailslurp Inbox Job Search Builder [PERSON_NAME] User E…" at bounding box center [562, 158] width 737 height 494
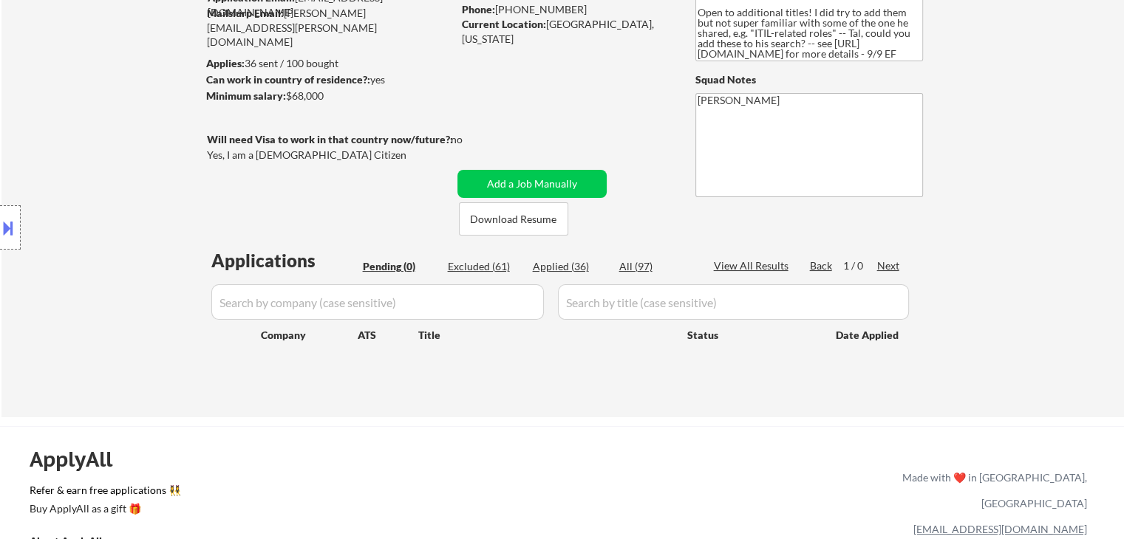
click at [508, 134] on div "← Return to /applysquad Mailslurp Inbox Job Search Builder [PERSON_NAME] User E…" at bounding box center [562, 158] width 737 height 494
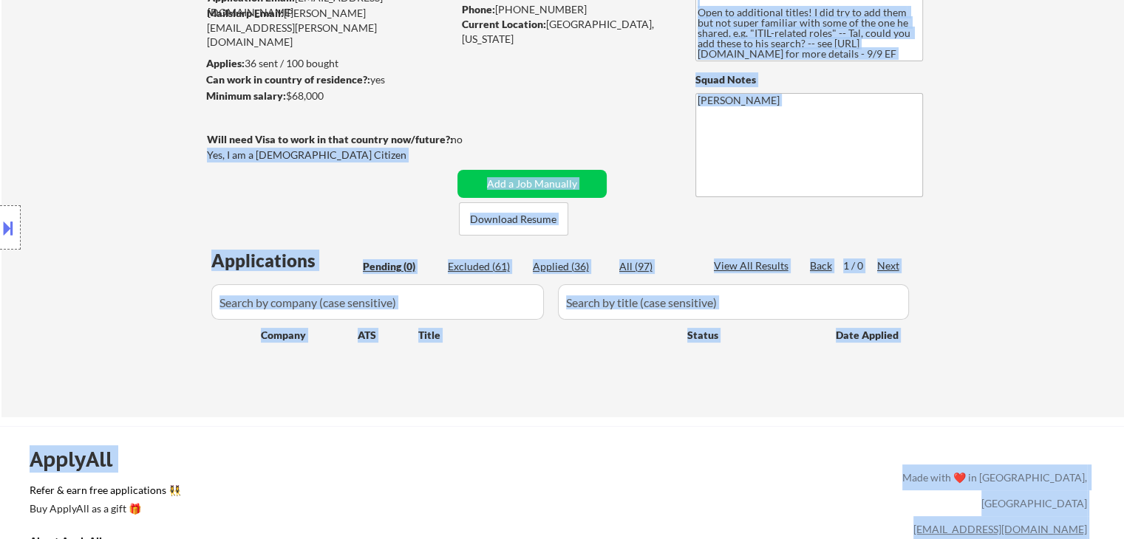
drag, startPoint x: 479, startPoint y: 136, endPoint x: 250, endPoint y: 136, distance: 229.8
click at [250, 136] on body "← Return to /applysquad Mailslurp Inbox Job Search Builder [PERSON_NAME] User E…" at bounding box center [562, 121] width 1124 height 539
click at [273, 148] on div "Yes, I am a [DEMOGRAPHIC_DATA] Citizen" at bounding box center [332, 155] width 250 height 15
drag, startPoint x: 231, startPoint y: 155, endPoint x: 345, endPoint y: 156, distance: 113.8
click at [345, 156] on body "← Return to /applysquad Mailslurp Inbox Job Search Builder [PERSON_NAME] User E…" at bounding box center [562, 121] width 1124 height 539
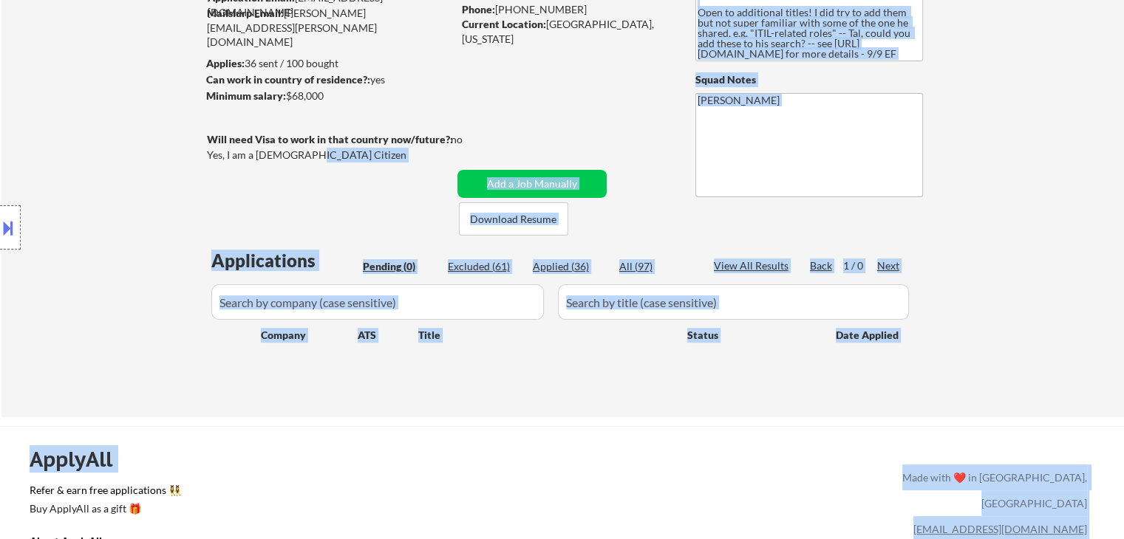
click at [343, 159] on div "Yes, I am a [DEMOGRAPHIC_DATA] Citizen" at bounding box center [332, 155] width 250 height 15
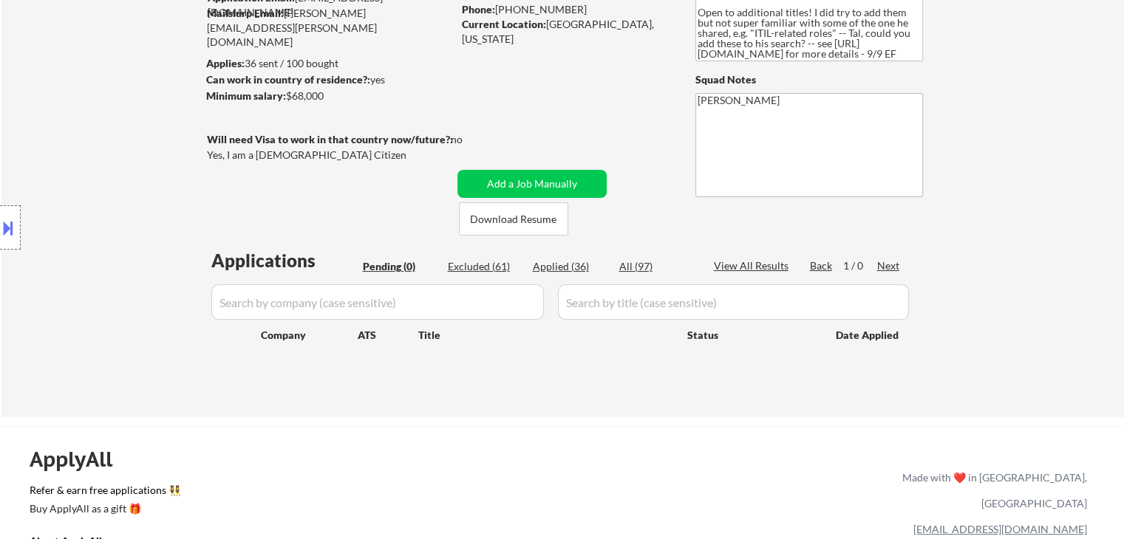
scroll to position [0, 0]
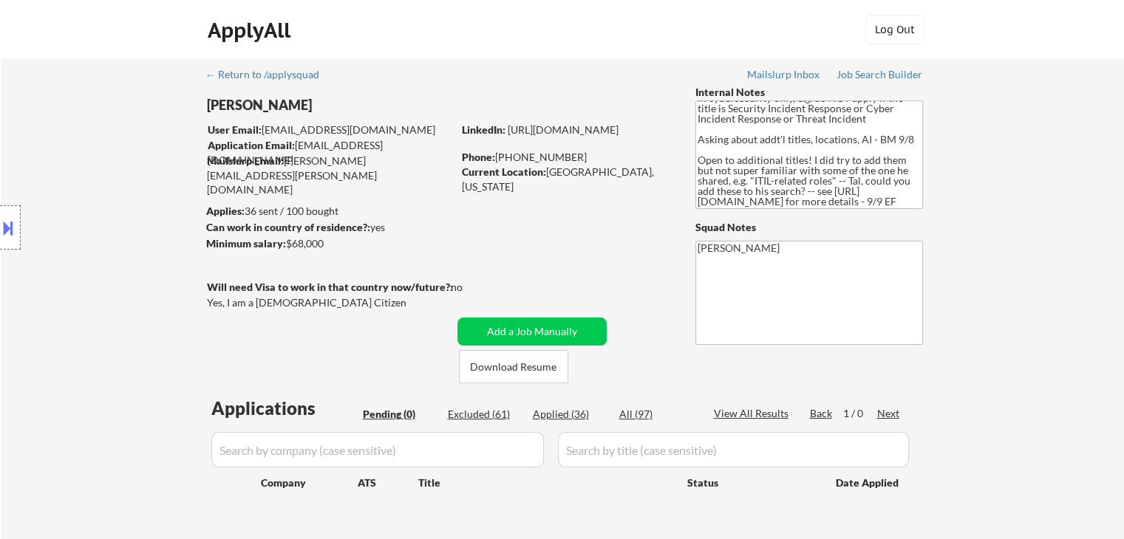
click at [95, 121] on div "Location Inclusions:" at bounding box center [132, 228] width 264 height 274
